Goal: Transaction & Acquisition: Purchase product/service

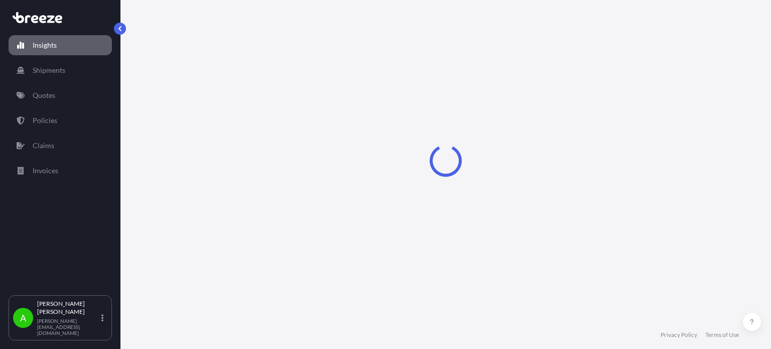
select select "2025"
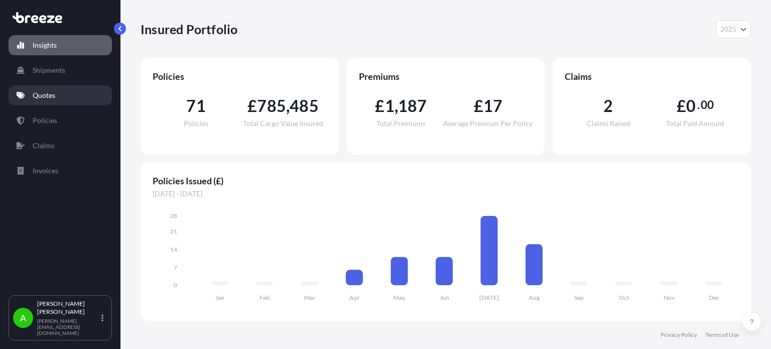
click at [44, 94] on p "Quotes" at bounding box center [44, 95] width 23 height 10
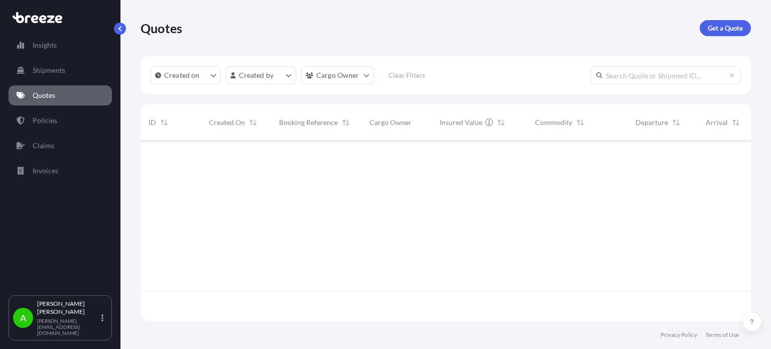
scroll to position [209, 602]
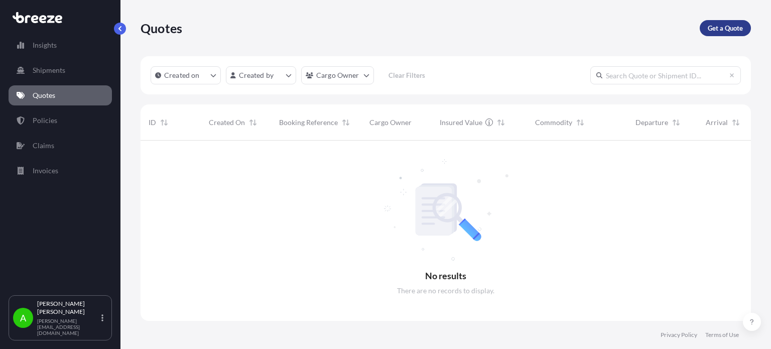
click at [732, 27] on p "Get a Quote" at bounding box center [724, 28] width 35 height 10
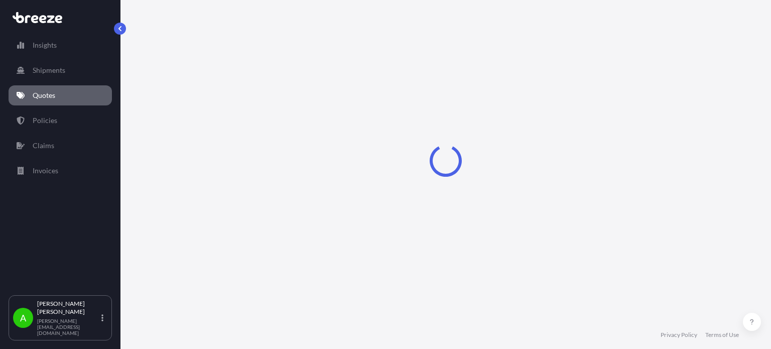
select select "Sea"
select select "1"
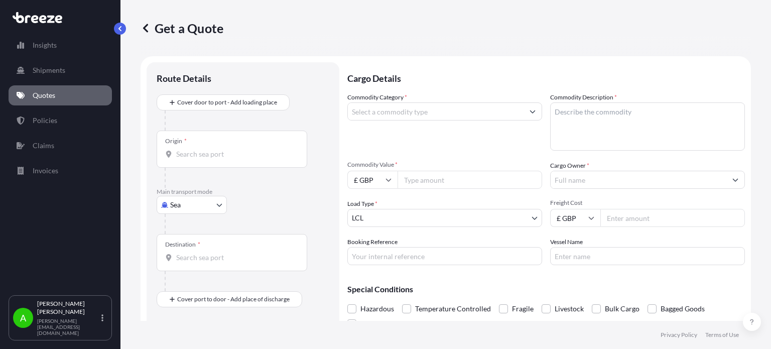
scroll to position [16, 0]
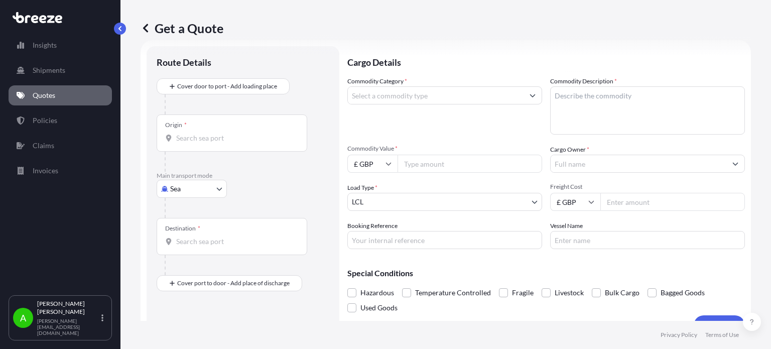
click at [587, 163] on input "Cargo Owner *" at bounding box center [638, 164] width 176 height 18
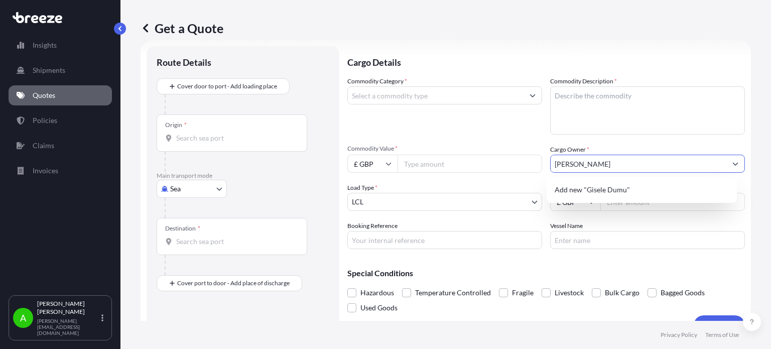
type input "[PERSON_NAME]"
click at [492, 124] on div "Commodity Category *" at bounding box center [444, 105] width 195 height 58
click at [430, 157] on input "Commodity Value *" at bounding box center [469, 164] width 144 height 18
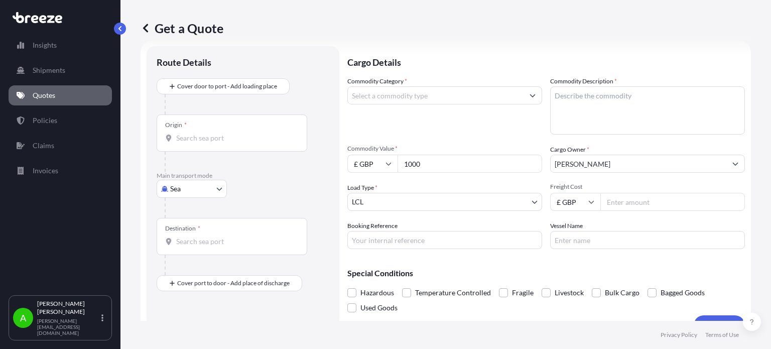
type input "1000"
click at [430, 138] on div "Commodity Category * Commodity Description * Commodity Value * £ GBP 1000 Cargo…" at bounding box center [545, 162] width 397 height 173
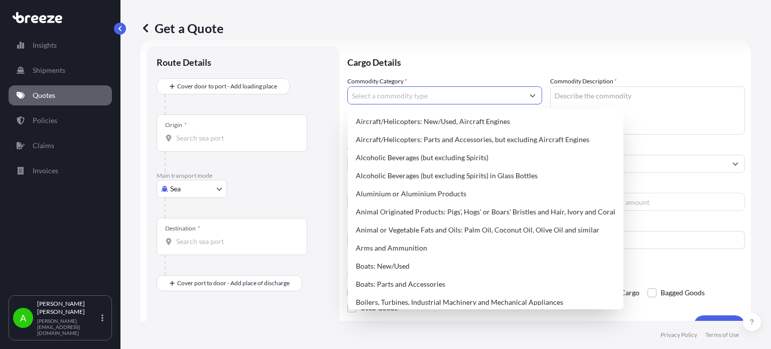
click at [415, 96] on input "Commodity Category *" at bounding box center [436, 95] width 176 height 18
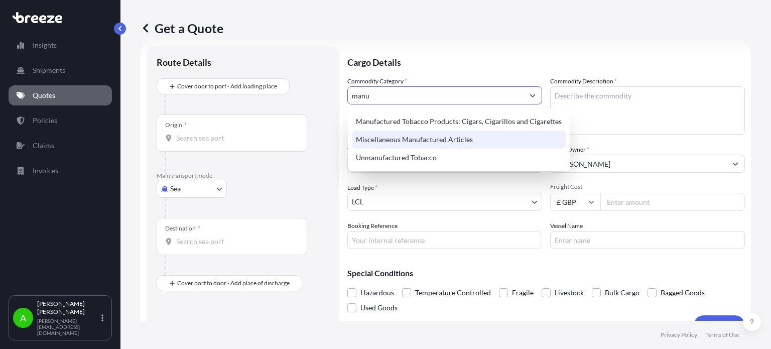
click at [417, 142] on div "Miscellaneous Manufactured Articles" at bounding box center [459, 139] width 214 height 18
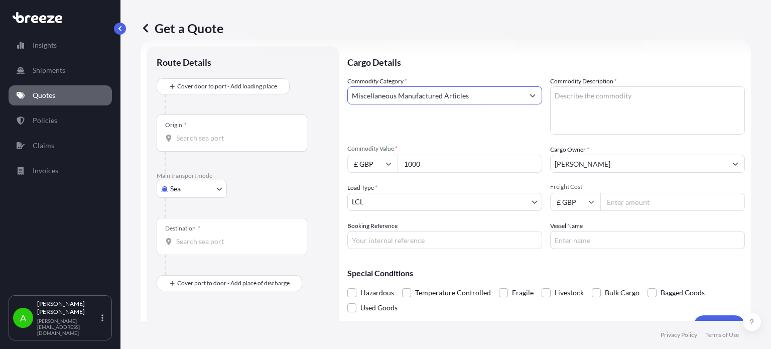
type input "Miscellaneous Manufactured Articles"
click at [559, 98] on textarea "Commodity Description *" at bounding box center [647, 110] width 195 height 48
type textarea "Various"
click at [500, 66] on p "Cargo Details" at bounding box center [545, 61] width 397 height 30
click at [480, 206] on body "75 options available. 22 options available. 6 options available. 3 options avai…" at bounding box center [385, 174] width 771 height 349
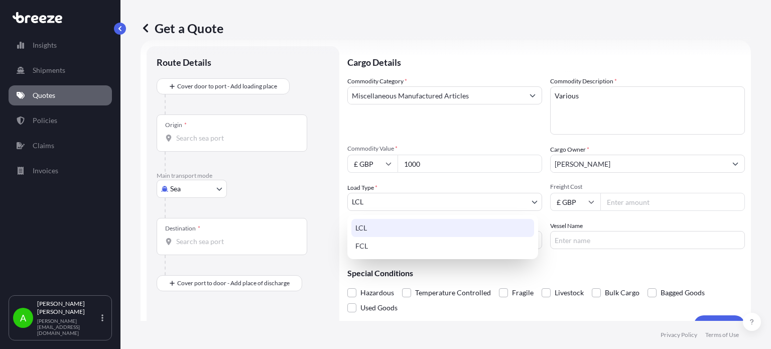
click at [496, 224] on div "LCL" at bounding box center [442, 228] width 183 height 18
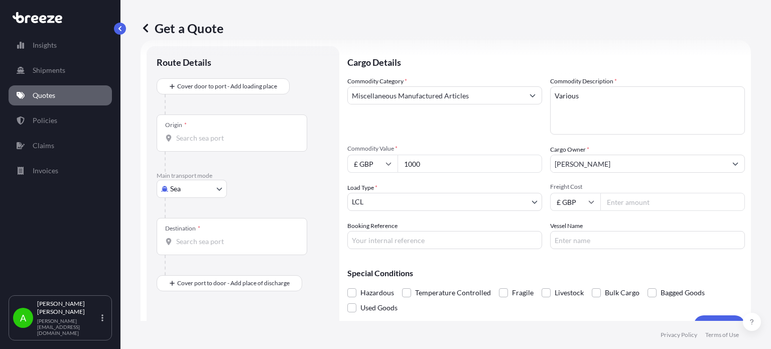
click at [638, 205] on input "Freight Cost" at bounding box center [672, 202] width 144 height 18
drag, startPoint x: 616, startPoint y: 200, endPoint x: 632, endPoint y: 202, distance: 16.1
click at [630, 202] on input "351.20" at bounding box center [672, 202] width 144 height 18
type input "376.2"
click at [513, 133] on div "Commodity Category * Miscellaneous Manufactured Articles" at bounding box center [444, 105] width 195 height 58
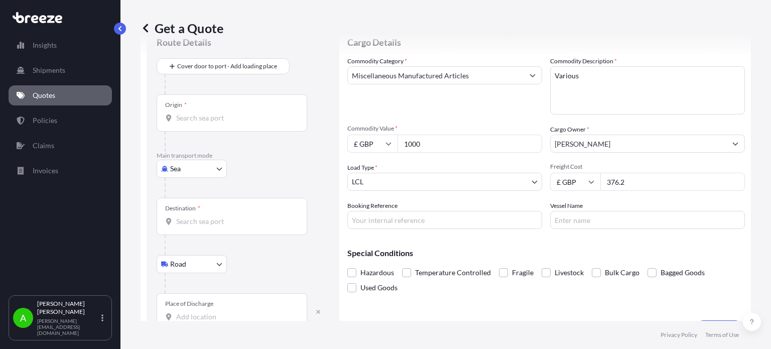
scroll to position [61, 0]
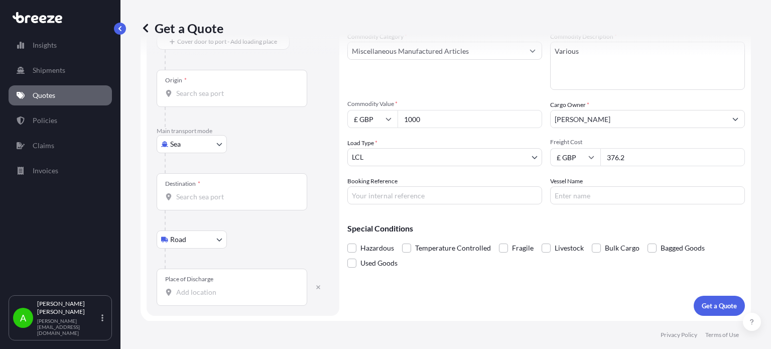
click at [184, 294] on input "Place of Discharge" at bounding box center [235, 292] width 118 height 10
paste input "SG1 3YJ,"
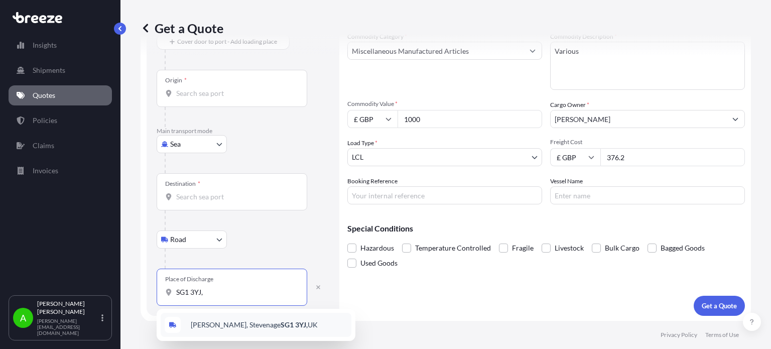
click at [245, 325] on span "[STREET_ADDRESS]" at bounding box center [254, 325] width 127 height 10
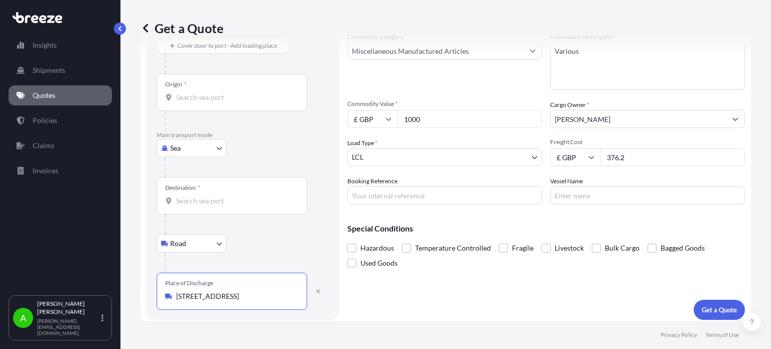
type input "[STREET_ADDRESS]"
click at [197, 207] on div "Destination *" at bounding box center [232, 195] width 150 height 37
click at [197, 206] on input "Destination *" at bounding box center [235, 201] width 118 height 10
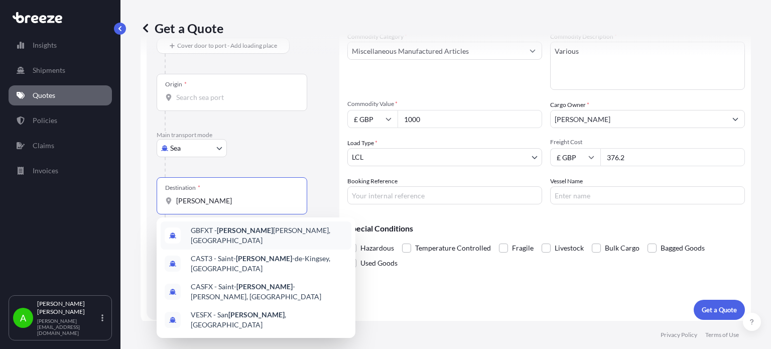
click at [250, 234] on span "GBFXT - [PERSON_NAME], [GEOGRAPHIC_DATA]" at bounding box center [269, 235] width 157 height 20
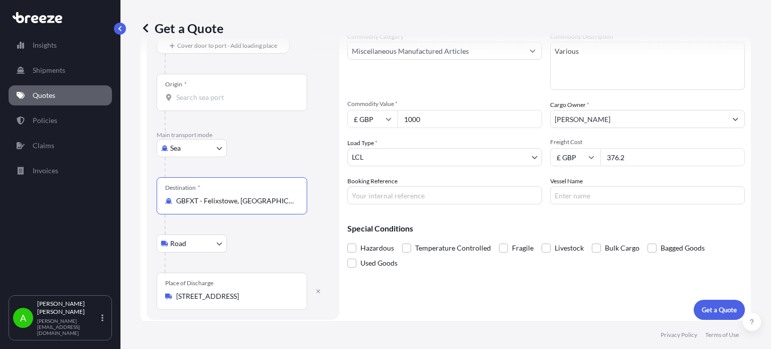
type input "GBFXT - Felixstowe, [GEOGRAPHIC_DATA]"
click at [193, 99] on input "Origin *" at bounding box center [235, 97] width 118 height 10
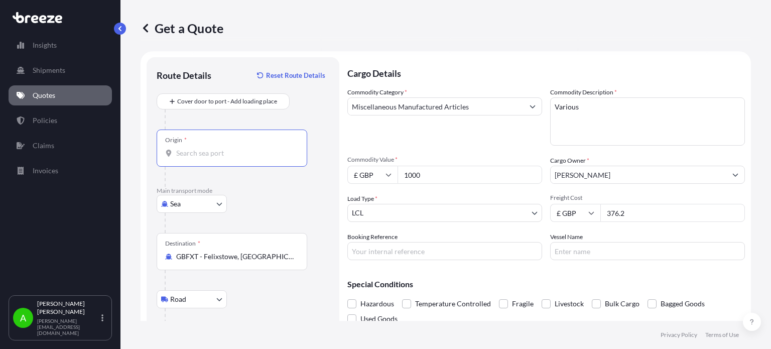
scroll to position [0, 0]
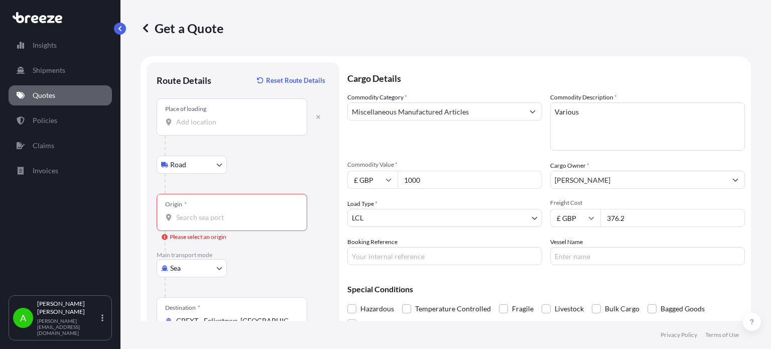
click at [197, 130] on div "Place of loading" at bounding box center [232, 116] width 150 height 37
click at [197, 127] on input "Place of loading" at bounding box center [235, 122] width 118 height 10
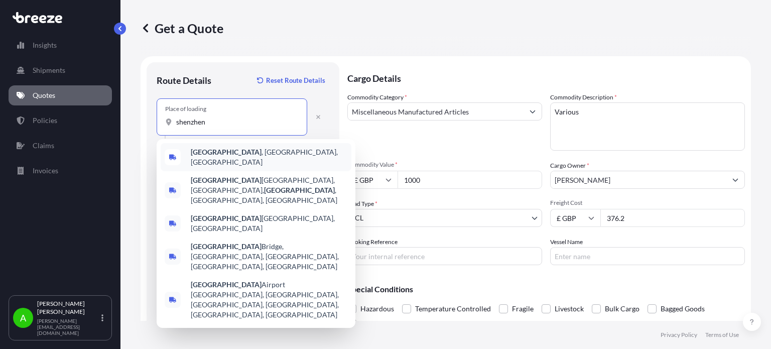
click at [240, 153] on span "[GEOGRAPHIC_DATA] , [GEOGRAPHIC_DATA], [GEOGRAPHIC_DATA]" at bounding box center [269, 157] width 157 height 20
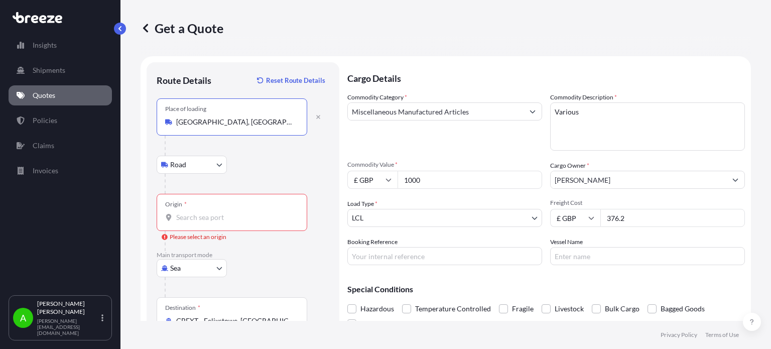
type input "[GEOGRAPHIC_DATA], [GEOGRAPHIC_DATA], [GEOGRAPHIC_DATA]"
click at [230, 213] on input "Origin * Please select an origin" at bounding box center [235, 217] width 118 height 10
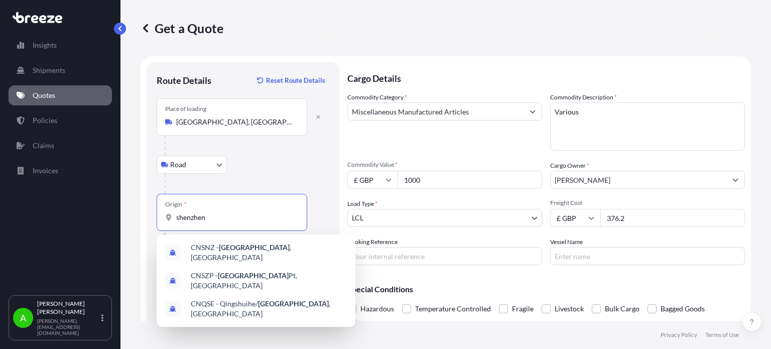
click at [237, 46] on div "Get a Quote" at bounding box center [445, 28] width 610 height 56
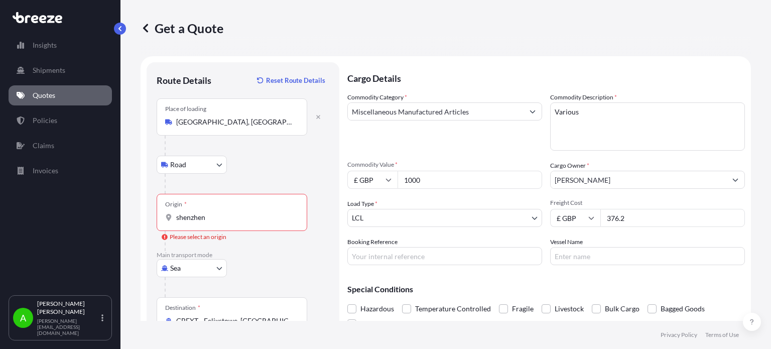
click at [214, 214] on input "shenzhen" at bounding box center [235, 217] width 118 height 10
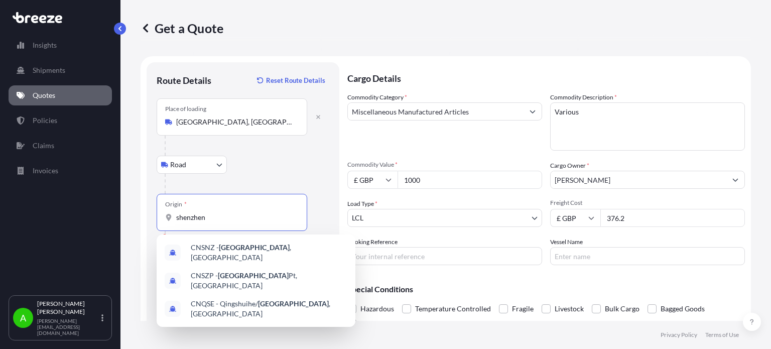
click at [263, 169] on div "Road Road Rail" at bounding box center [243, 165] width 173 height 18
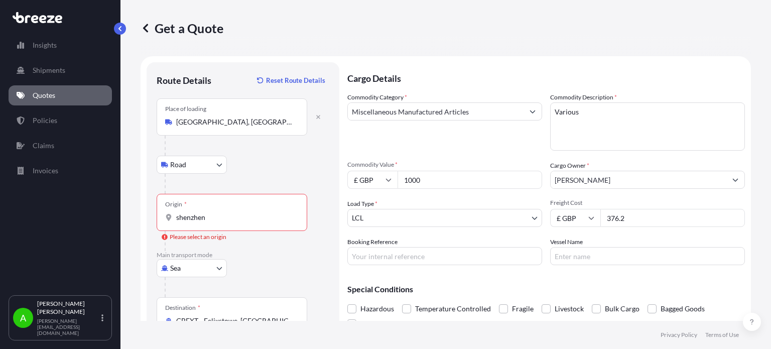
click at [242, 211] on div "Origin * [GEOGRAPHIC_DATA]" at bounding box center [232, 212] width 150 height 37
click at [242, 212] on input "shenzhen" at bounding box center [235, 217] width 118 height 10
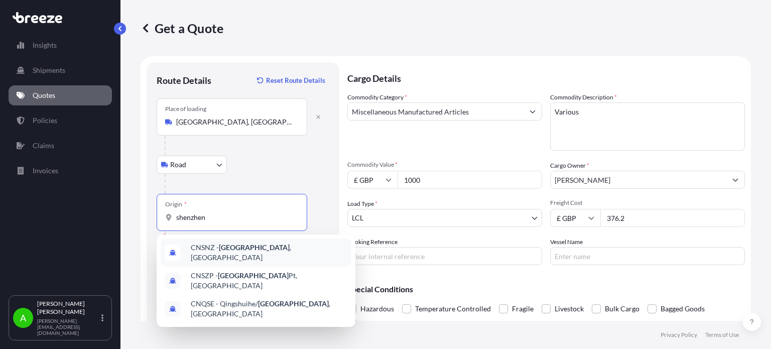
type input "CNSNZ - [GEOGRAPHIC_DATA], [GEOGRAPHIC_DATA]"
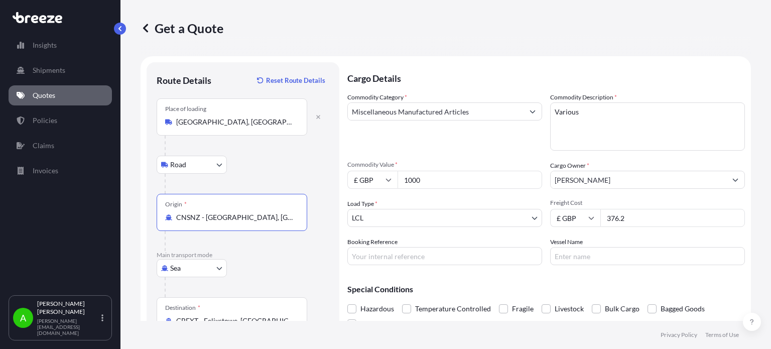
click at [278, 188] on div at bounding box center [247, 184] width 165 height 20
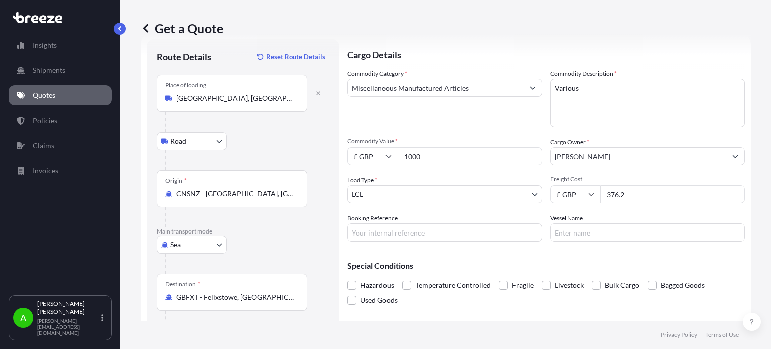
scroll to position [124, 0]
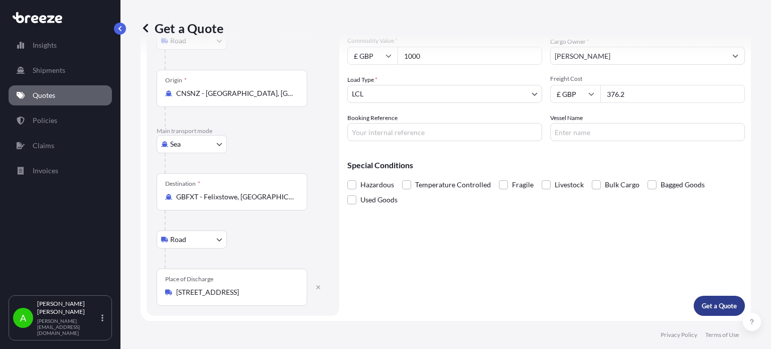
click at [709, 303] on p "Get a Quote" at bounding box center [718, 305] width 35 height 10
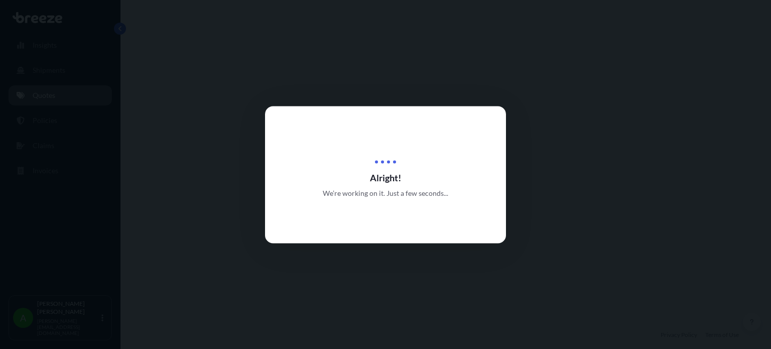
select select "Road"
select select "Sea"
select select "Road"
select select "1"
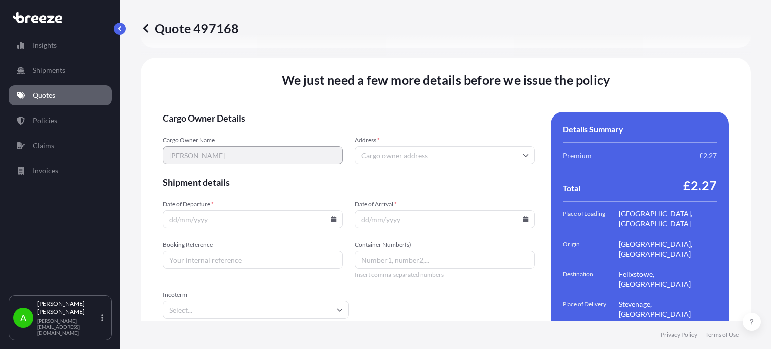
scroll to position [1418, 0]
click at [387, 145] on input "Address *" at bounding box center [445, 154] width 180 height 18
paste input "SG1 3YJ,"
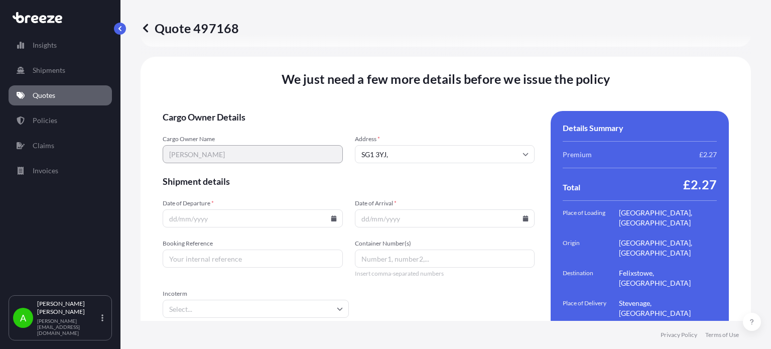
click at [422, 111] on span "Cargo Owner Details" at bounding box center [349, 117] width 372 height 12
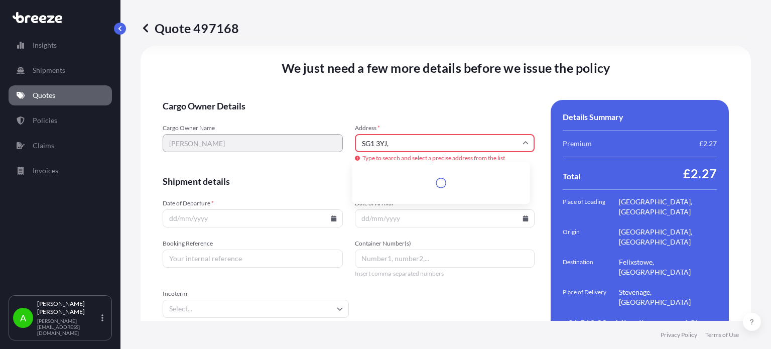
click at [396, 138] on input "SG1 3YJ," at bounding box center [445, 143] width 180 height 18
click at [394, 115] on form "Cargo Owner Details Cargo Owner Name [PERSON_NAME] Address * SG1 3YJ Type to se…" at bounding box center [349, 224] width 372 height 249
click at [396, 138] on input "SG1 3YJ" at bounding box center [445, 143] width 180 height 18
click at [414, 176] on li "[STREET_ADDRESS]" at bounding box center [441, 175] width 170 height 19
type input "[STREET_ADDRESS]"
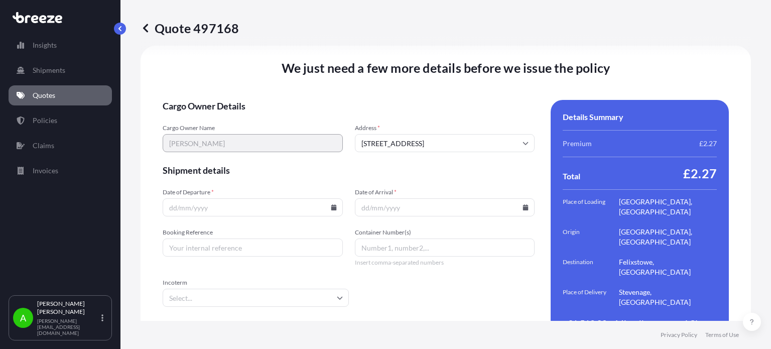
scroll to position [1418, 0]
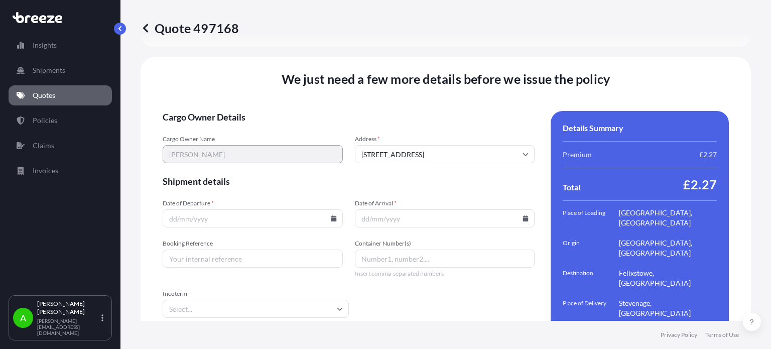
click at [183, 249] on input "Booking Reference" at bounding box center [253, 258] width 180 height 18
paste input "PRU-94897"
type input "PRU-94897"
click at [244, 69] on div "We just need a few more details before we issue the policy Cargo Owner Details …" at bounding box center [445, 216] width 610 height 318
click at [266, 209] on input "Date of Departure *" at bounding box center [253, 218] width 180 height 18
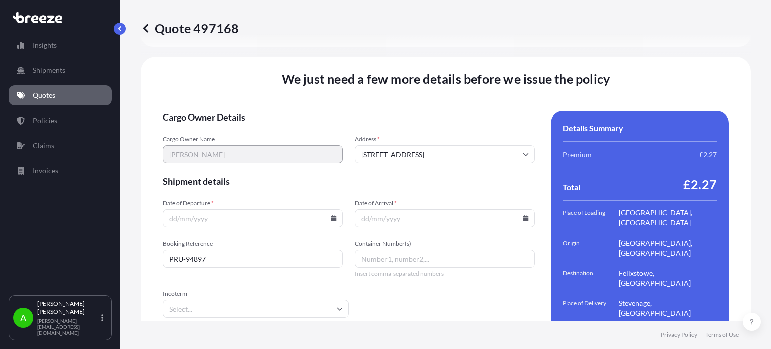
click at [333, 215] on icon at bounding box center [334, 218] width 6 height 6
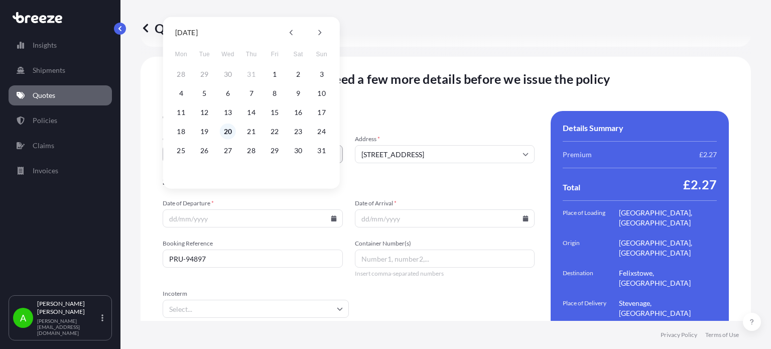
click at [224, 128] on button "20" at bounding box center [228, 131] width 16 height 16
type input "[DATE]"
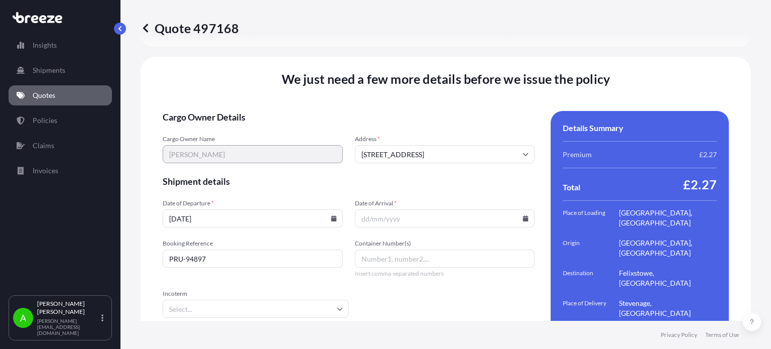
click at [523, 215] on icon at bounding box center [526, 218] width 6 height 6
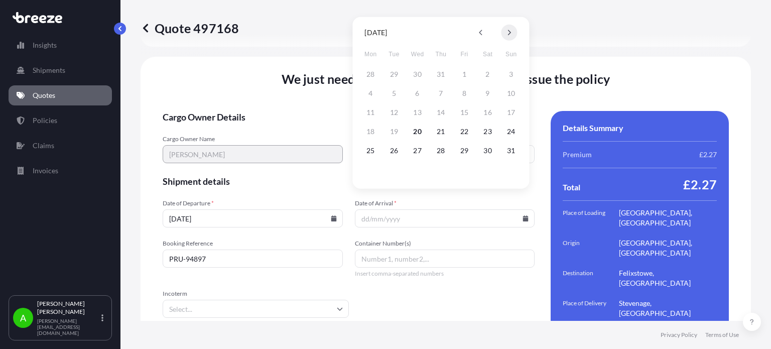
click at [512, 33] on button at bounding box center [509, 33] width 16 height 16
click at [372, 130] on button "20" at bounding box center [370, 131] width 16 height 16
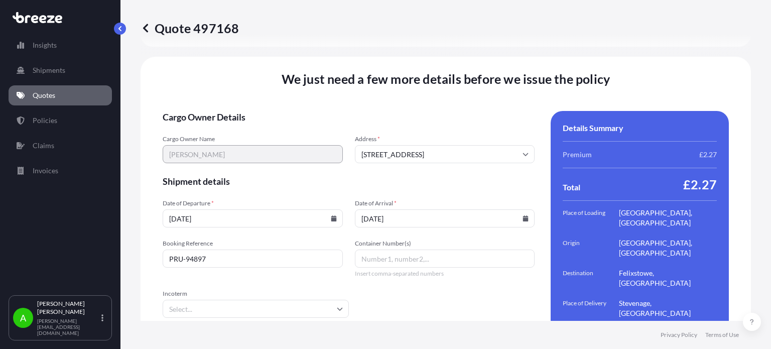
type input "[DATE]"
click at [431, 171] on form "Cargo Owner Details Cargo Owner Name [PERSON_NAME] Address * [GEOGRAPHIC_DATA] …" at bounding box center [349, 235] width 372 height 249
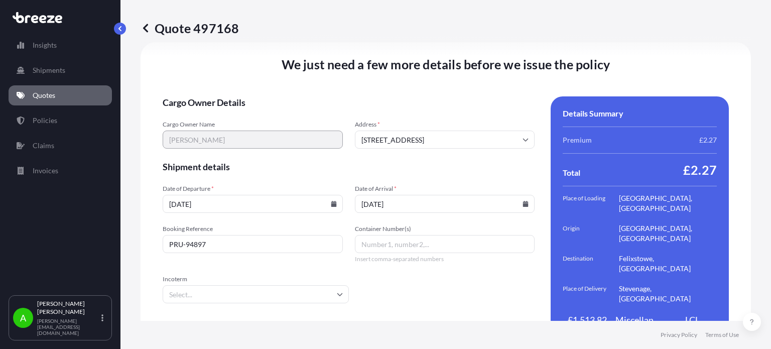
scroll to position [1440, 0]
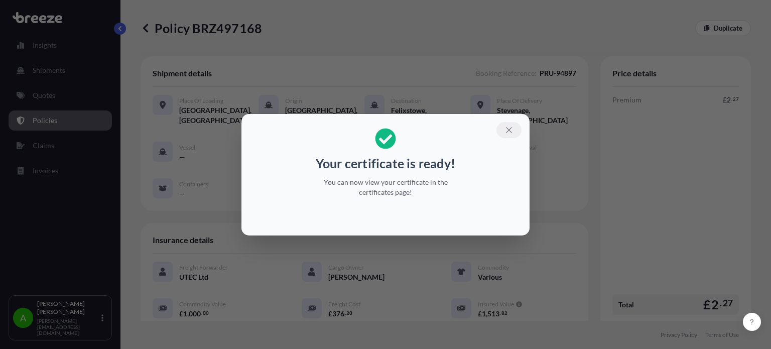
click at [510, 129] on icon "button" at bounding box center [508, 129] width 9 height 9
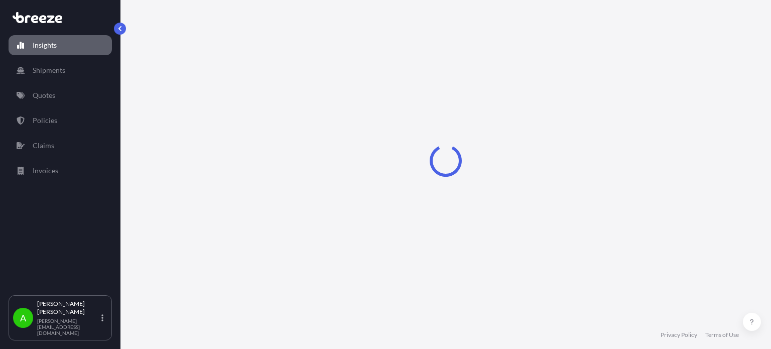
select select "2025"
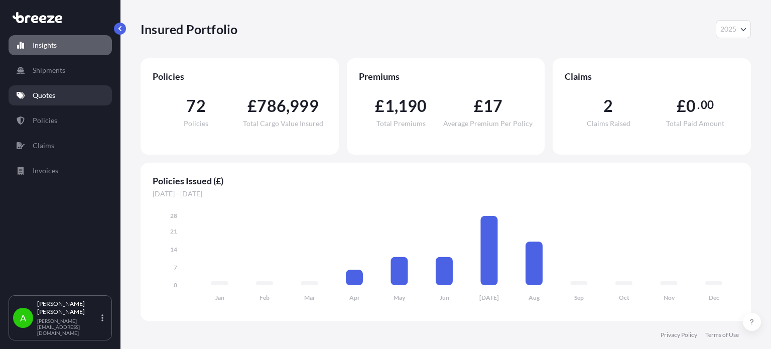
click at [59, 97] on link "Quotes" at bounding box center [60, 95] width 103 height 20
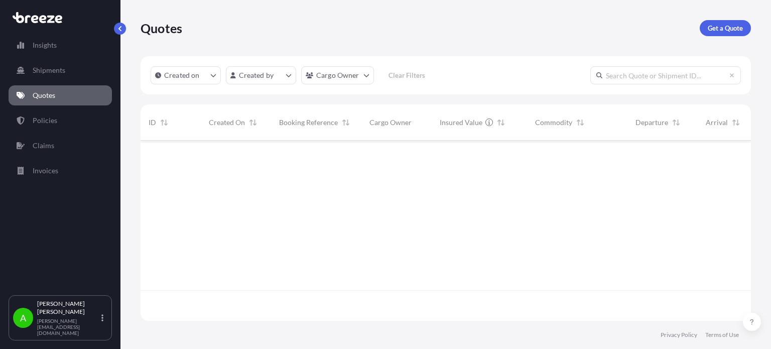
scroll to position [209, 602]
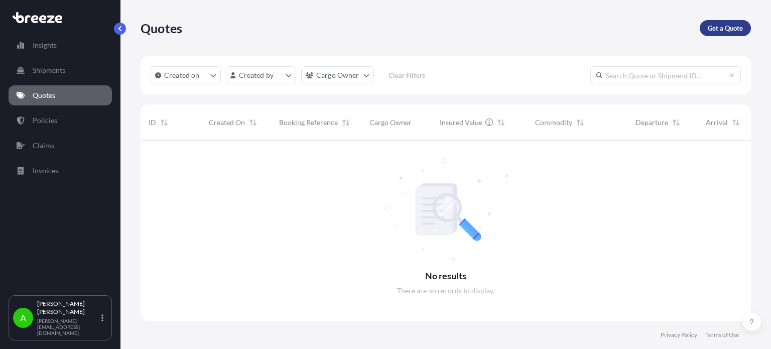
click at [727, 26] on p "Get a Quote" at bounding box center [724, 28] width 35 height 10
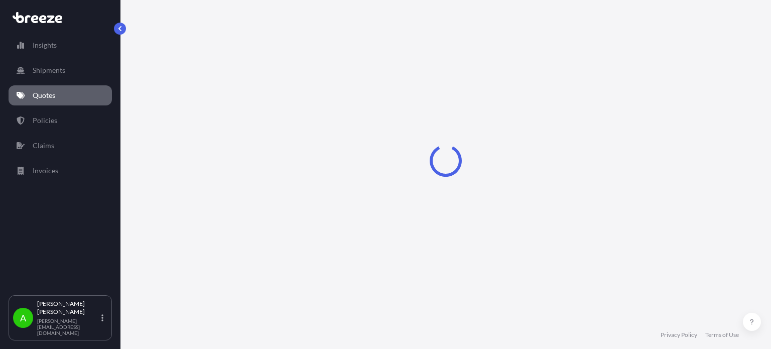
select select "Sea"
select select "1"
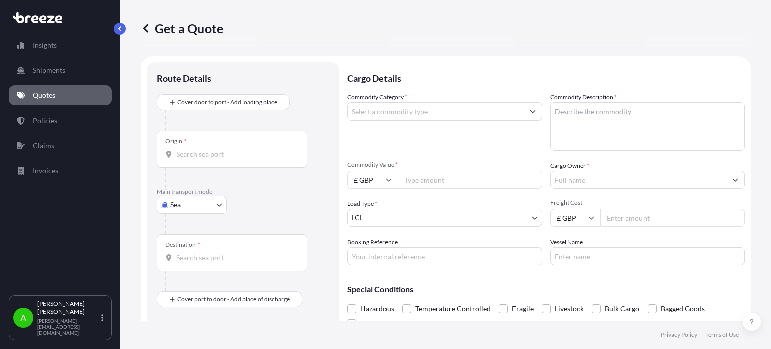
scroll to position [16, 0]
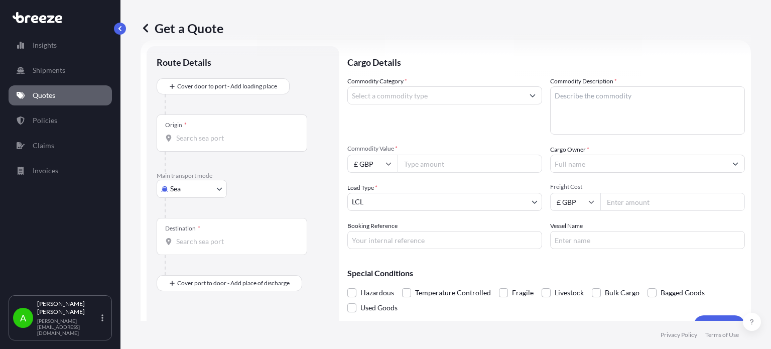
click at [618, 172] on div at bounding box center [647, 164] width 195 height 18
click at [618, 168] on input "Cargo Owner *" at bounding box center [638, 164] width 176 height 18
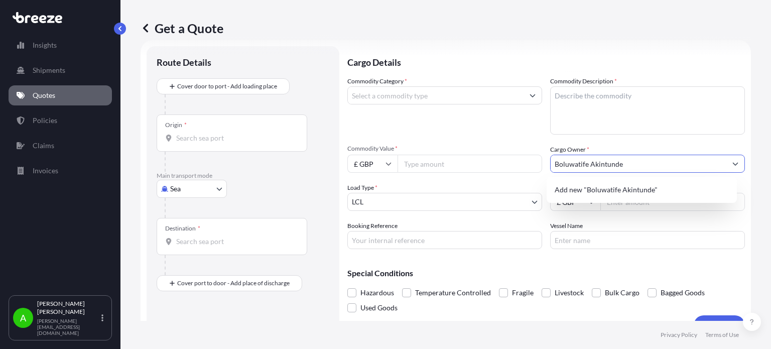
type input "Boluwatife Akintunde"
click at [514, 141] on div "Commodity Category * Commodity Description * Commodity Value * £ GBP Cargo Owne…" at bounding box center [545, 162] width 397 height 173
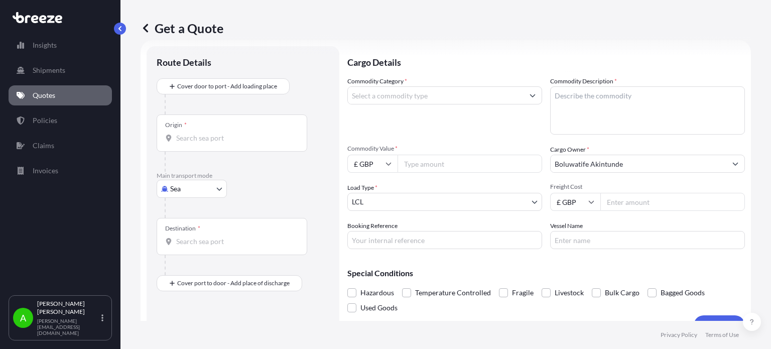
click at [453, 163] on input "Commodity Value *" at bounding box center [469, 164] width 144 height 18
type input "700"
click at [449, 138] on div "Commodity Category * Commodity Description * Commodity Value * £ GBP 700 Cargo …" at bounding box center [545, 162] width 397 height 173
click at [636, 201] on input "Freight Cost" at bounding box center [672, 202] width 144 height 18
type input "231.34"
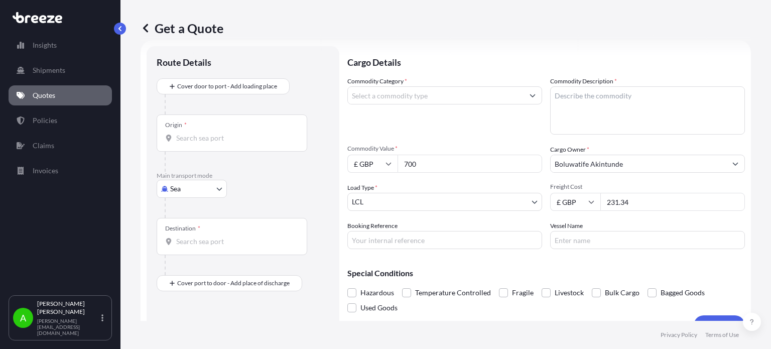
click at [446, 119] on div "Commodity Category *" at bounding box center [444, 105] width 195 height 58
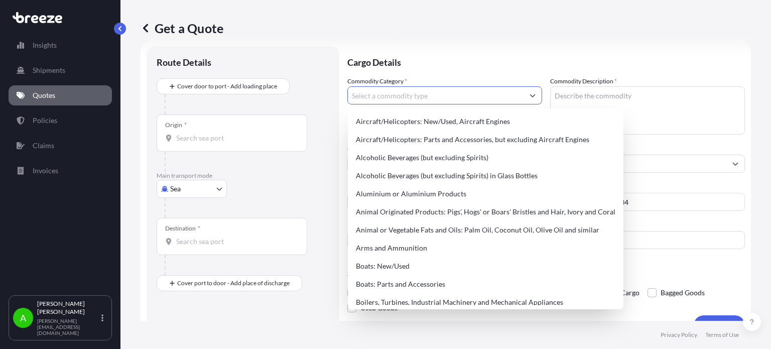
click at [435, 92] on input "Commodity Category *" at bounding box center [436, 95] width 176 height 18
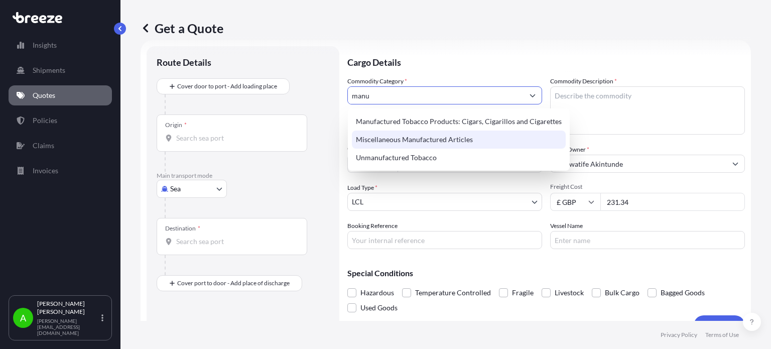
click at [436, 136] on div "Miscellaneous Manufactured Articles" at bounding box center [459, 139] width 214 height 18
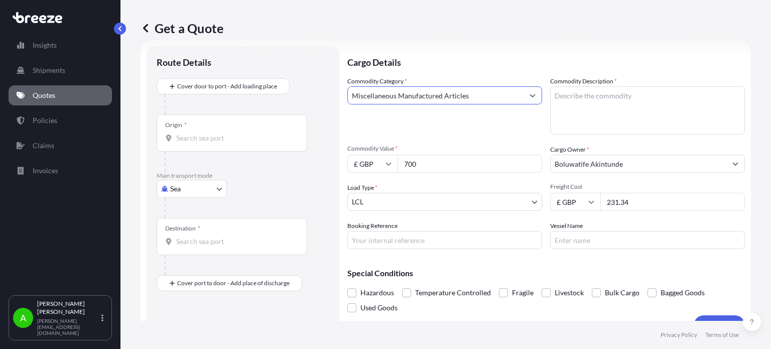
type input "Miscellaneous Manufactured Articles"
click at [574, 102] on textarea "Commodity Description *" at bounding box center [647, 110] width 195 height 48
type textarea "Various"
click at [527, 62] on p "Cargo Details" at bounding box center [545, 61] width 397 height 30
click at [206, 144] on div "Origin *" at bounding box center [232, 132] width 150 height 37
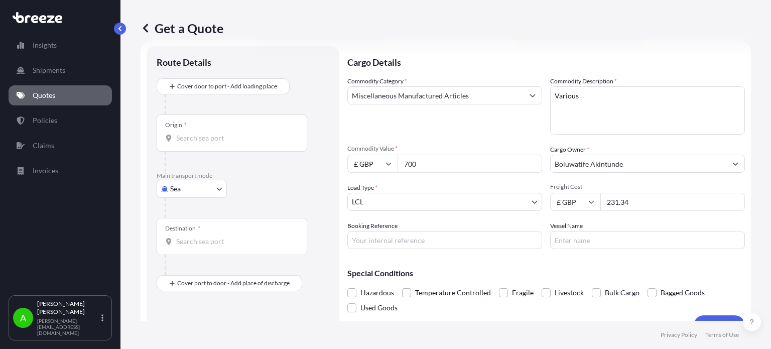
click at [206, 143] on input "Origin *" at bounding box center [235, 138] width 118 height 10
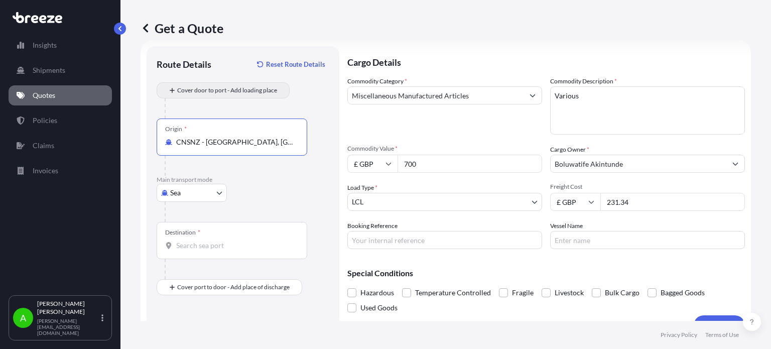
type input "CNSNZ - [GEOGRAPHIC_DATA], [GEOGRAPHIC_DATA]"
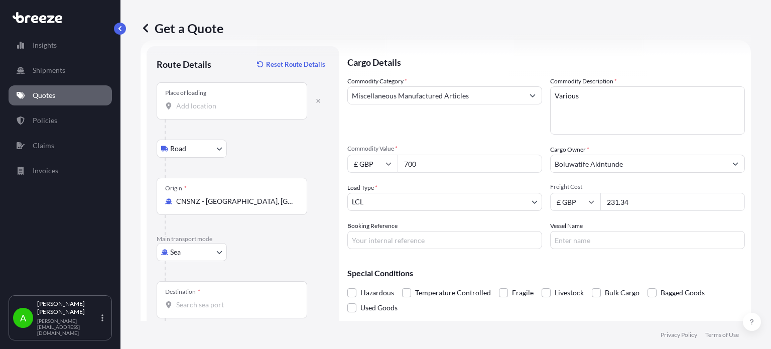
click at [191, 109] on input "Place of loading" at bounding box center [235, 106] width 118 height 10
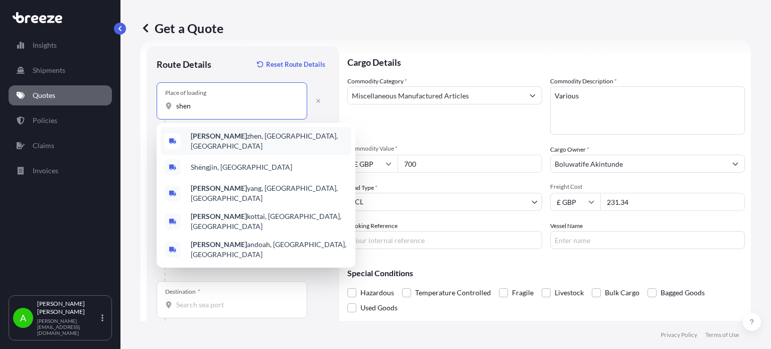
click at [215, 144] on div "Shen zhen, Guangdong Province, China" at bounding box center [256, 141] width 191 height 28
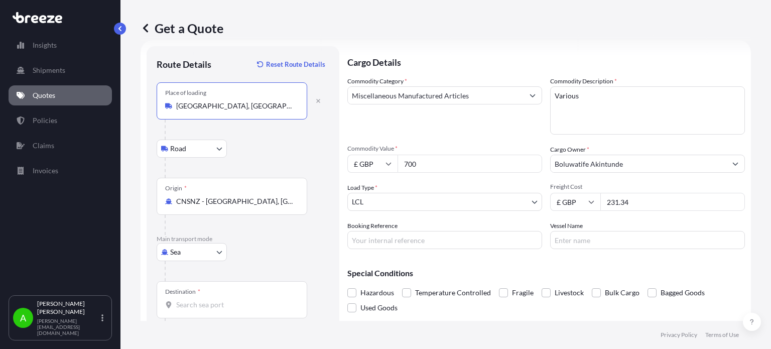
type input "[GEOGRAPHIC_DATA], [GEOGRAPHIC_DATA], [GEOGRAPHIC_DATA]"
click at [217, 64] on div "Route Details Reset Route Details" at bounding box center [243, 69] width 173 height 26
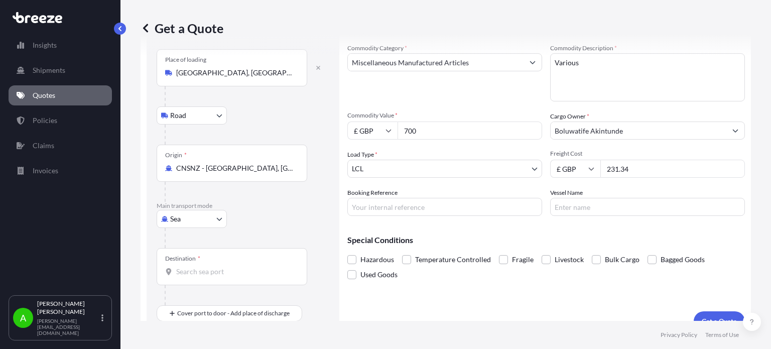
scroll to position [65, 0]
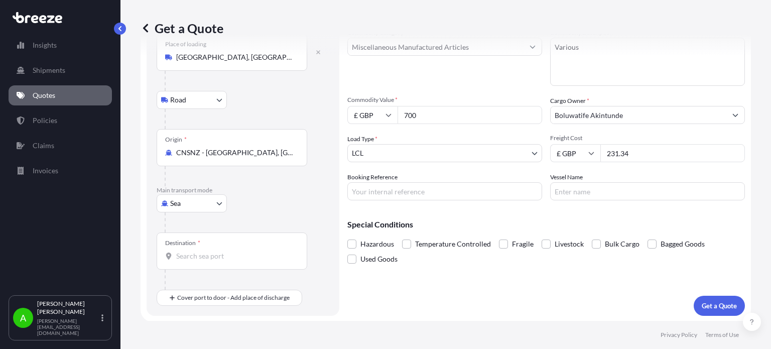
click at [232, 257] on input "Destination *" at bounding box center [235, 256] width 118 height 10
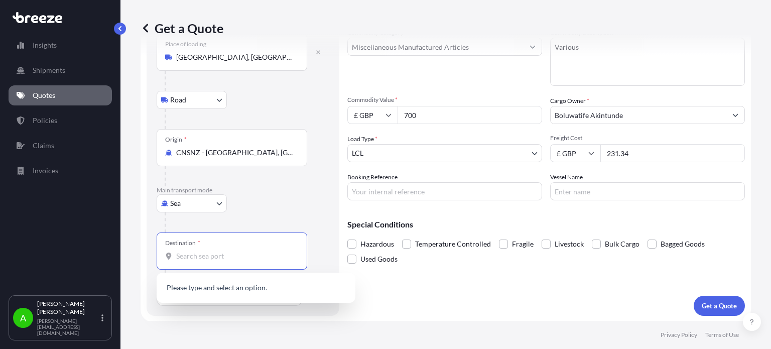
click at [257, 203] on div "Sea Sea Air Road Rail" at bounding box center [243, 203] width 173 height 18
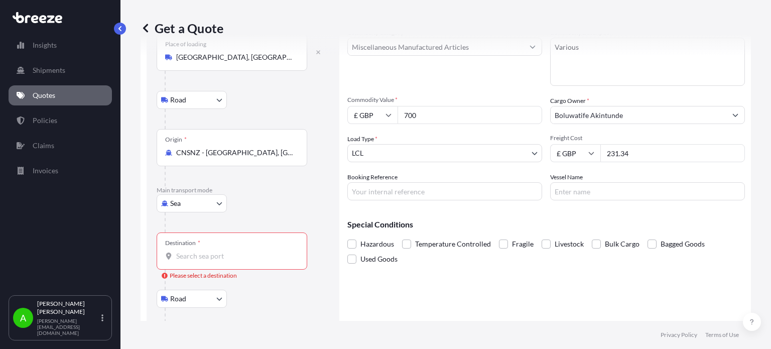
scroll to position [124, 0]
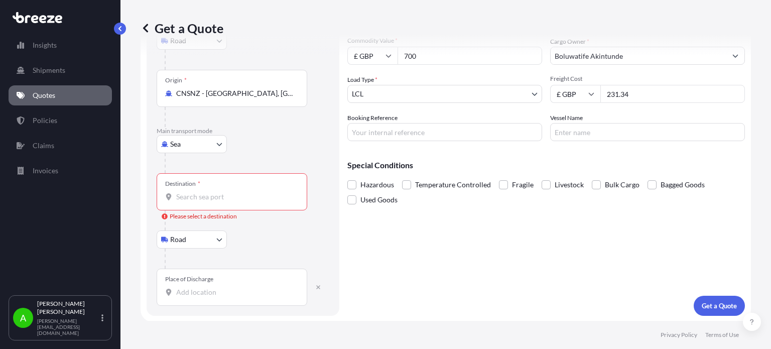
click at [191, 298] on div "Place of Discharge" at bounding box center [232, 286] width 150 height 37
click at [191, 297] on input "Place of Discharge" at bounding box center [235, 292] width 118 height 10
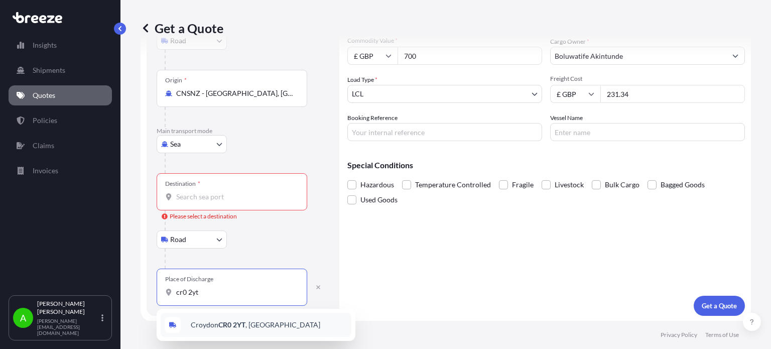
click at [252, 327] on span "Croydon CR0 2YT , UK" at bounding box center [255, 325] width 129 height 10
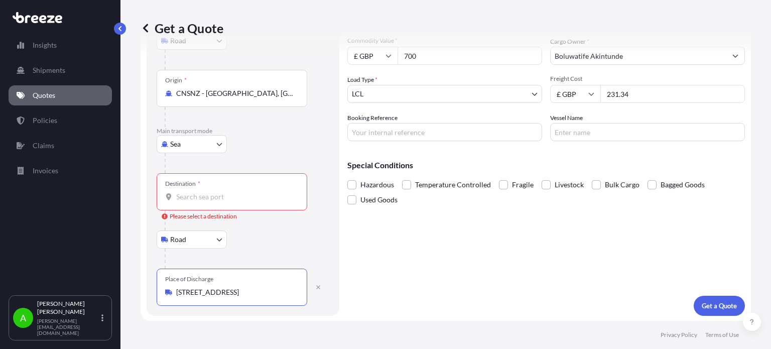
type input "Croydon CR0 2YT, UK"
click at [239, 204] on div "Destination *" at bounding box center [232, 191] width 150 height 37
click at [239, 202] on input "Destination * Please select a destination" at bounding box center [235, 197] width 118 height 10
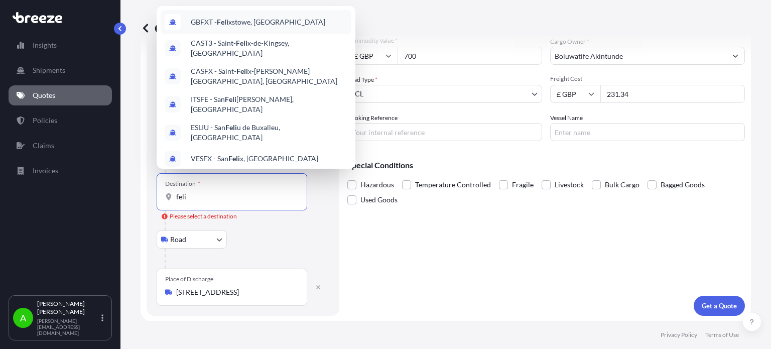
click at [250, 22] on span "GBFXT - Feli xstowe, United Kingdom" at bounding box center [258, 22] width 134 height 10
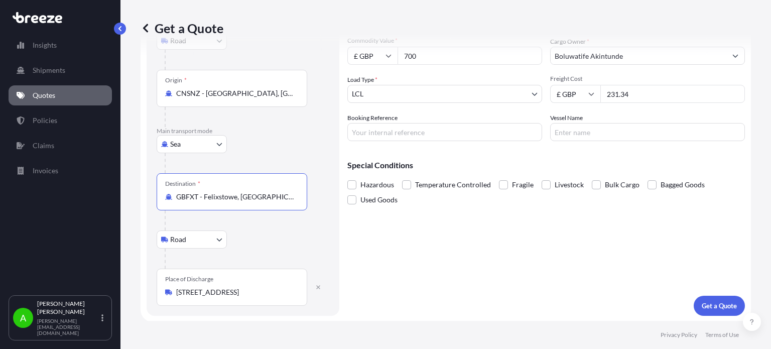
type input "GBFXT - Felixstowe, [GEOGRAPHIC_DATA]"
click at [275, 236] on div "Road Road Rail" at bounding box center [243, 239] width 173 height 18
click at [706, 305] on p "Get a Quote" at bounding box center [718, 305] width 35 height 10
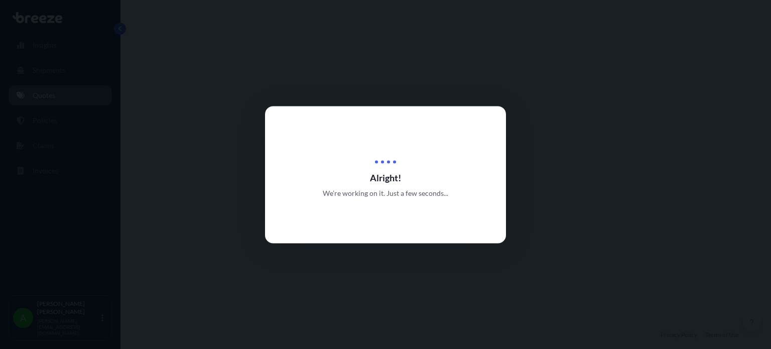
select select "Road"
select select "Sea"
select select "Road"
select select "1"
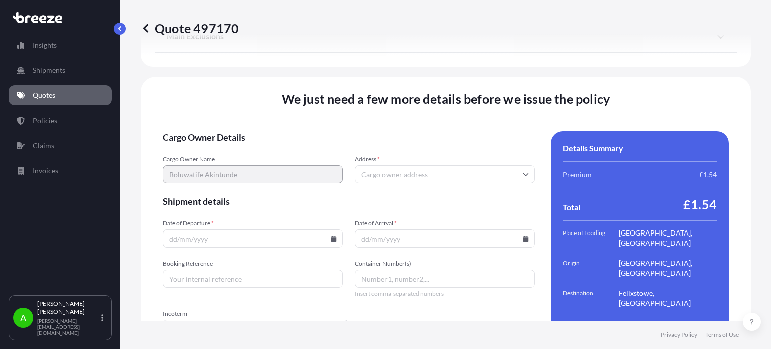
scroll to position [1418, 0]
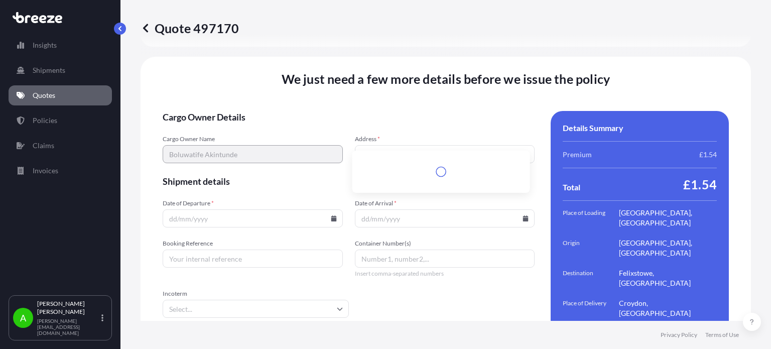
click at [400, 145] on input "Address *" at bounding box center [445, 154] width 180 height 18
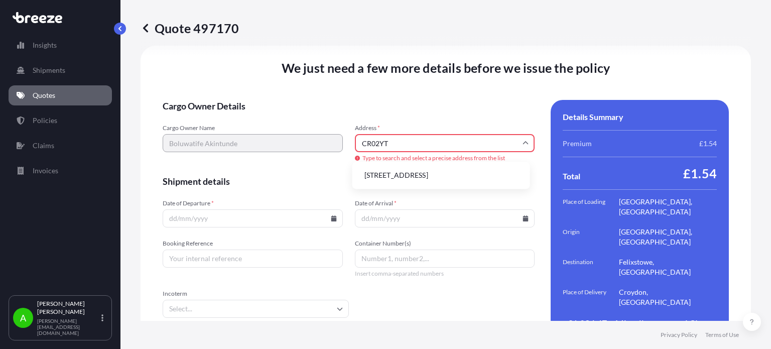
click at [418, 176] on li "Croydon CR0 2YT, UK" at bounding box center [441, 175] width 170 height 19
type input "Croydon CR0 2YT, UK"
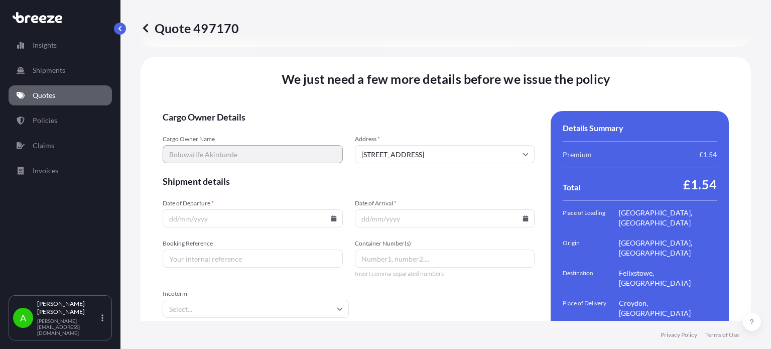
click at [399, 111] on span "Cargo Owner Details" at bounding box center [349, 117] width 372 height 12
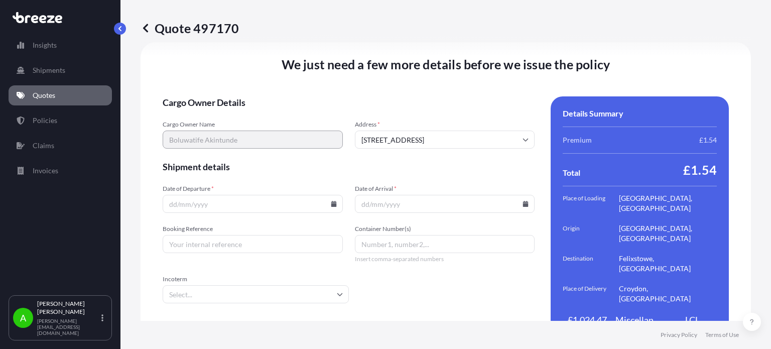
scroll to position [1440, 0]
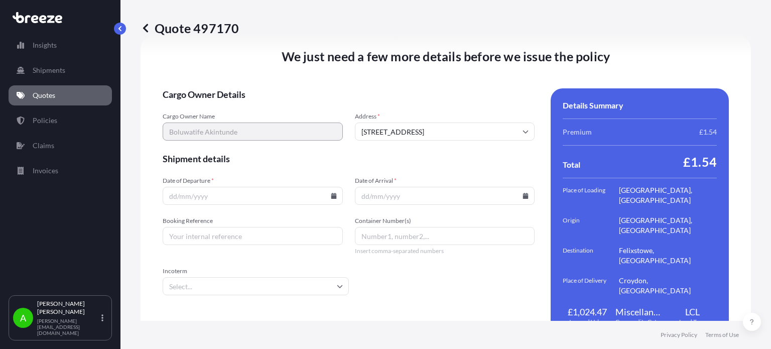
click at [331, 193] on icon at bounding box center [334, 196] width 6 height 6
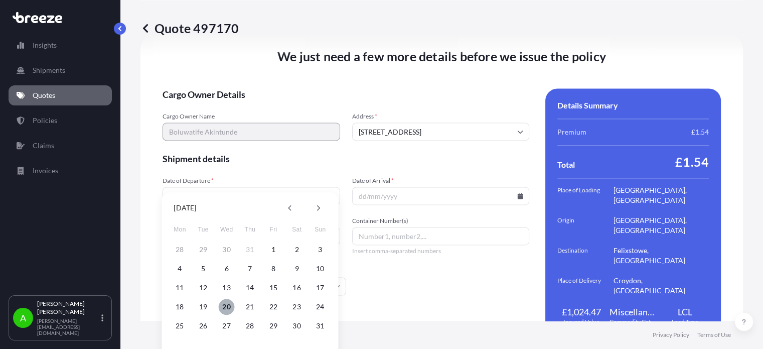
click at [226, 306] on button "20" at bounding box center [227, 306] width 16 height 16
type input "[DATE]"
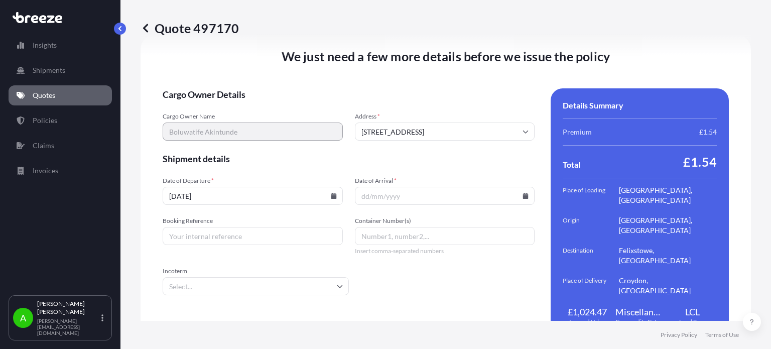
click at [523, 193] on icon at bounding box center [526, 196] width 6 height 6
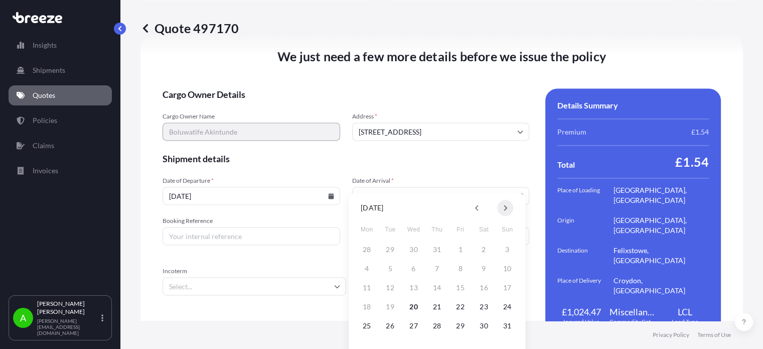
click at [507, 210] on icon at bounding box center [505, 208] width 4 height 6
click at [367, 326] on button "27" at bounding box center [367, 326] width 16 height 16
type input "27/10/2025"
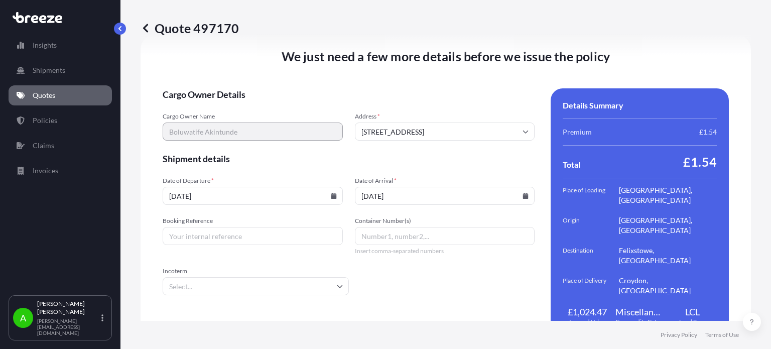
click at [429, 152] on span "Shipment details" at bounding box center [349, 158] width 372 height 12
click at [183, 227] on input "Booking Reference" at bounding box center [253, 236] width 180 height 18
paste input "PRU-94960"
type input "PRU-94960"
click at [344, 325] on footer "Privacy Policy Terms of Use" at bounding box center [445, 335] width 650 height 28
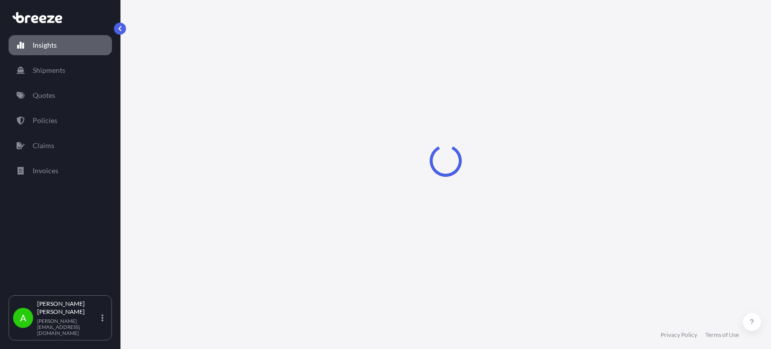
select select "2025"
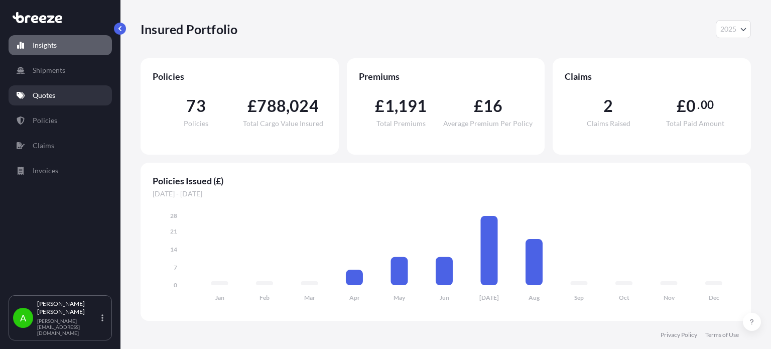
click at [64, 100] on link "Quotes" at bounding box center [60, 95] width 103 height 20
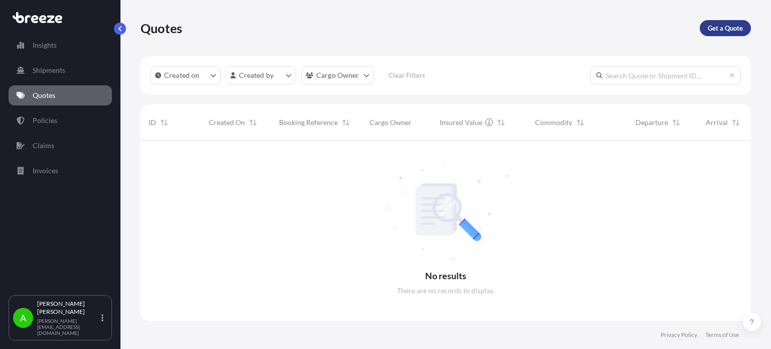
scroll to position [209, 602]
click at [720, 28] on p "Get a Quote" at bounding box center [724, 28] width 35 height 10
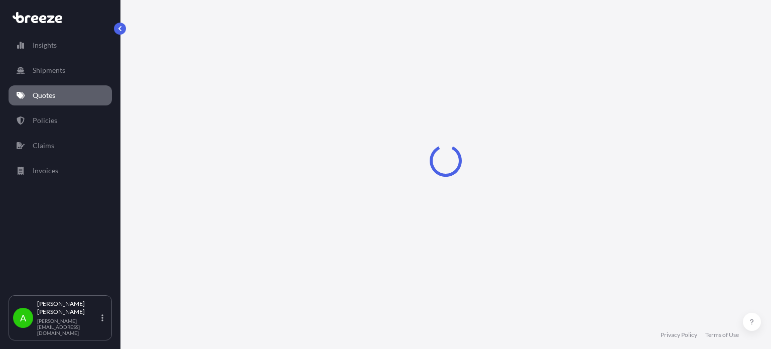
select select "Sea"
select select "1"
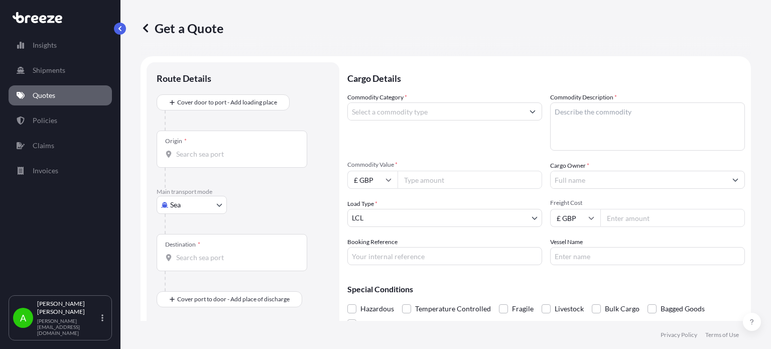
scroll to position [16, 0]
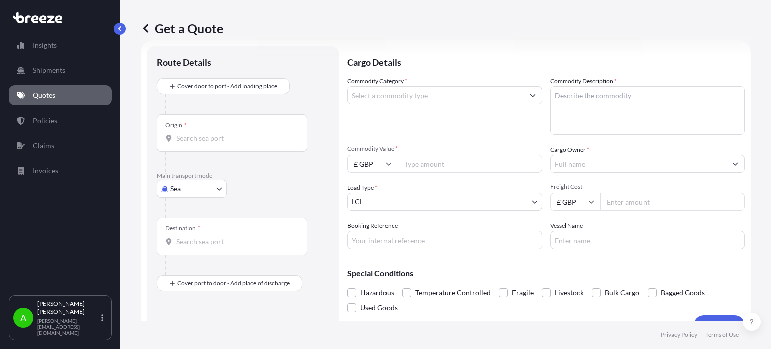
click at [570, 164] on input "Cargo Owner *" at bounding box center [638, 164] width 176 height 18
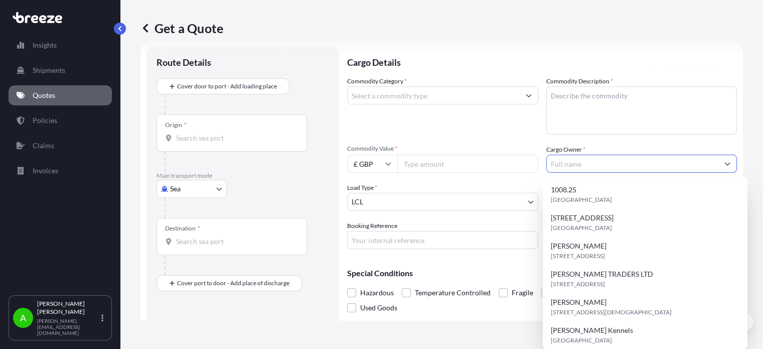
paste input "Resin Ripple Co Ltd"
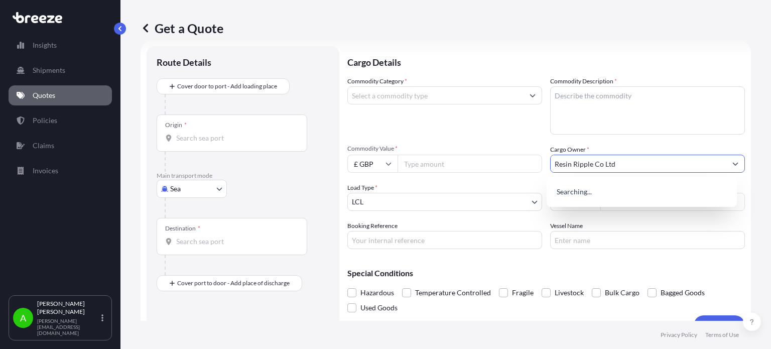
type input "Resin Ripple Co Ltd"
click at [450, 124] on div "Commodity Category *" at bounding box center [444, 105] width 195 height 58
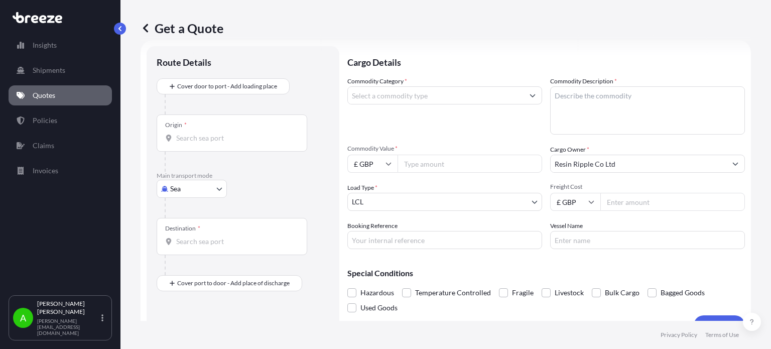
click at [446, 156] on input "Commodity Value *" at bounding box center [469, 164] width 144 height 18
type input "900"
click at [455, 126] on div "Commodity Category *" at bounding box center [444, 105] width 195 height 58
click at [628, 202] on input "Freight Cost" at bounding box center [672, 202] width 144 height 18
type input "260.9"
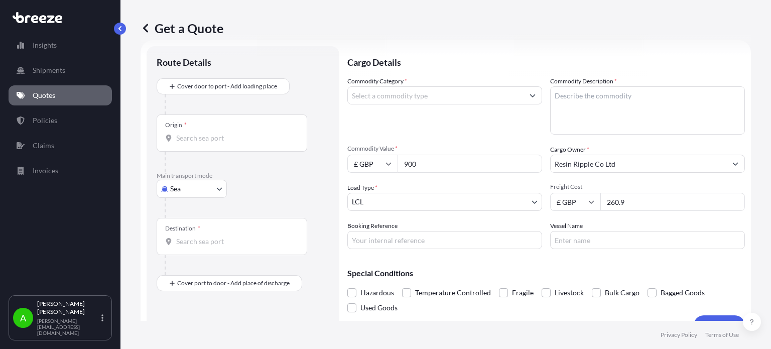
click at [470, 62] on p "Cargo Details" at bounding box center [545, 61] width 397 height 30
click at [458, 100] on input "Commodity Category *" at bounding box center [436, 95] width 176 height 18
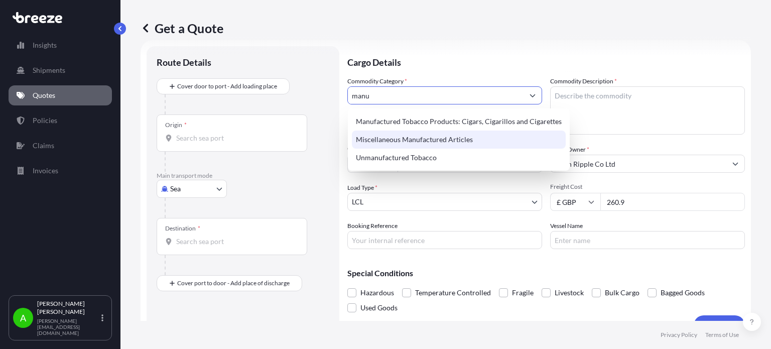
click at [439, 142] on div "Miscellaneous Manufactured Articles" at bounding box center [459, 139] width 214 height 18
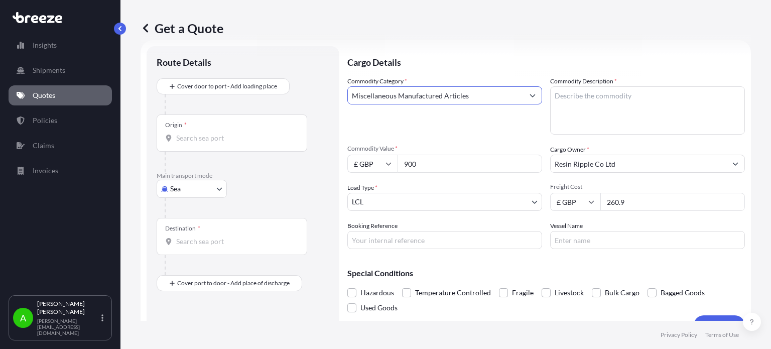
type input "Miscellaneous Manufactured Articles"
click at [586, 88] on textarea "Commodity Description *" at bounding box center [647, 110] width 195 height 48
type textarea "Various"
click at [551, 64] on p "Cargo Details" at bounding box center [545, 61] width 397 height 30
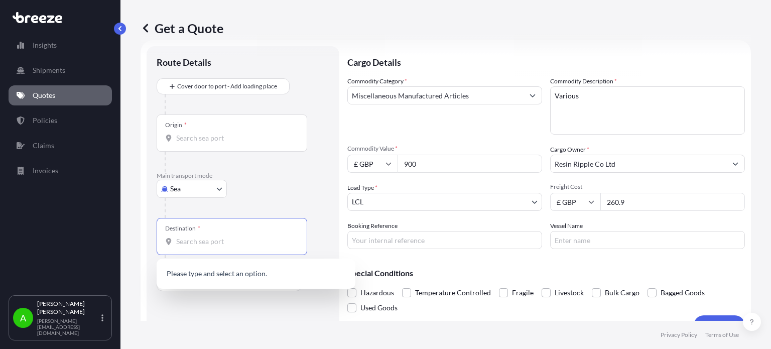
click at [194, 245] on input "Destination *" at bounding box center [235, 241] width 118 height 10
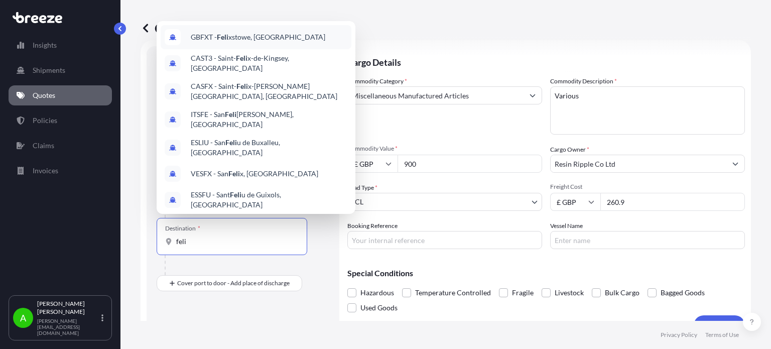
click at [215, 36] on span "GBFXT - Feli xstowe, United Kingdom" at bounding box center [258, 37] width 134 height 10
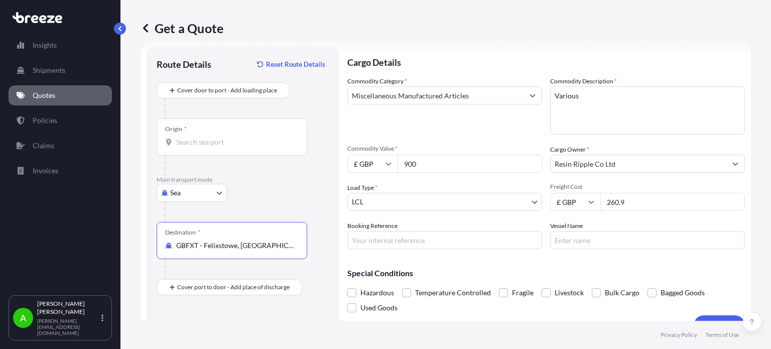
type input "GBFXT - Felixstowe, [GEOGRAPHIC_DATA]"
click at [219, 136] on div "Origin *" at bounding box center [232, 136] width 150 height 37
click at [219, 137] on input "Origin *" at bounding box center [235, 142] width 118 height 10
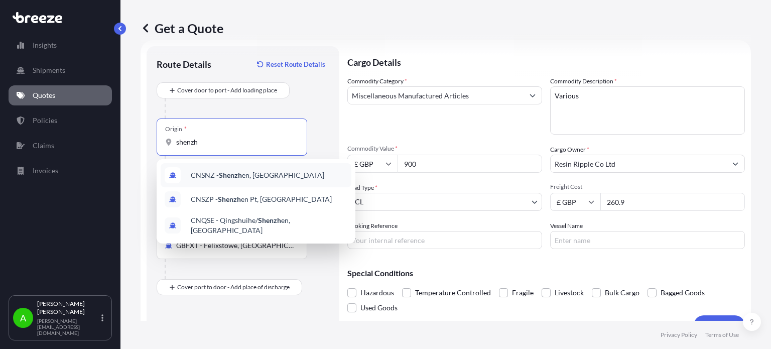
click at [271, 176] on div "CNSNZ - Shenzh en, China" at bounding box center [256, 175] width 191 height 24
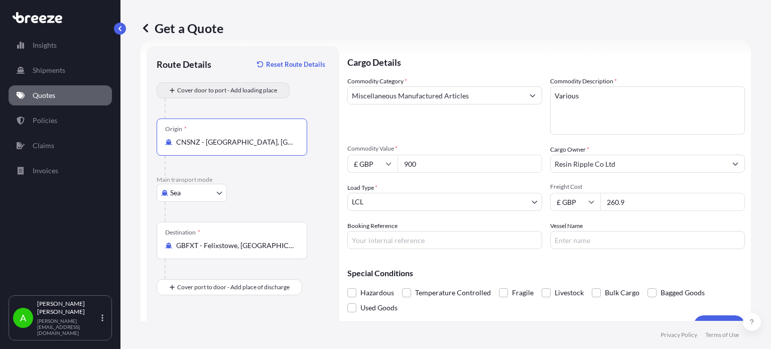
type input "CNSNZ - [GEOGRAPHIC_DATA], [GEOGRAPHIC_DATA]"
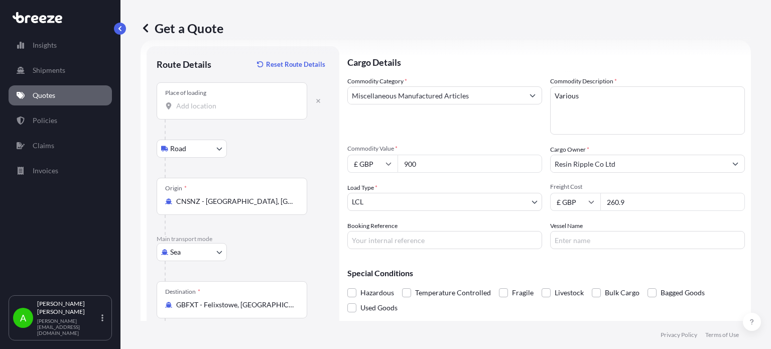
click at [193, 107] on input "Place of loading" at bounding box center [235, 106] width 118 height 10
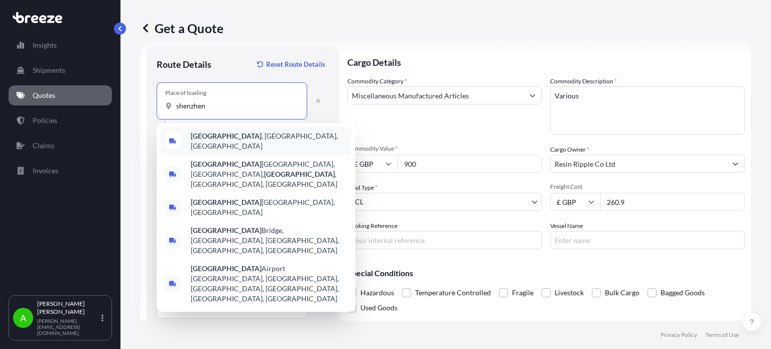
click at [212, 140] on b "[GEOGRAPHIC_DATA]" at bounding box center [226, 135] width 71 height 9
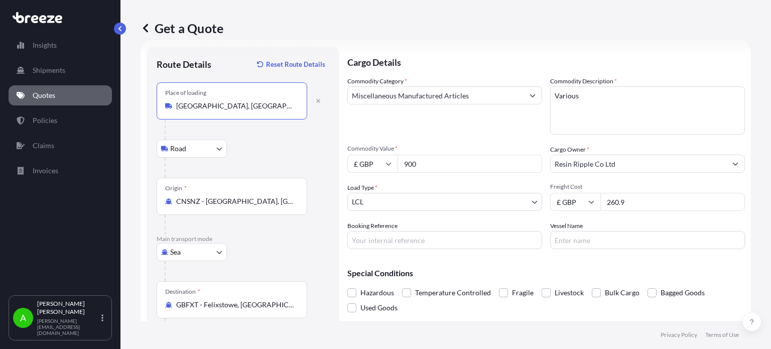
type input "[GEOGRAPHIC_DATA], [GEOGRAPHIC_DATA], [GEOGRAPHIC_DATA]"
click at [267, 144] on div "Road Road Rail" at bounding box center [243, 148] width 173 height 18
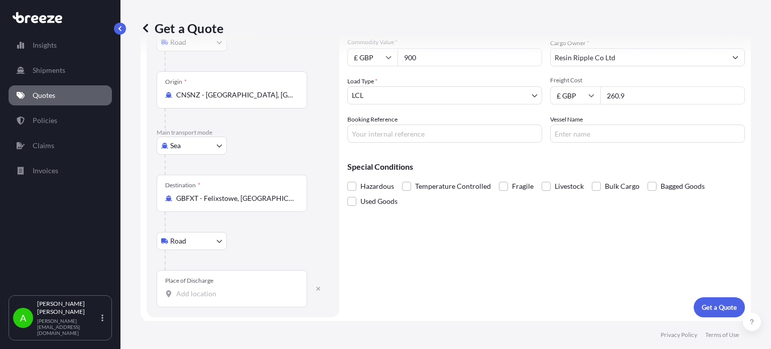
scroll to position [124, 0]
click at [190, 291] on input "Place of Discharge" at bounding box center [235, 292] width 118 height 10
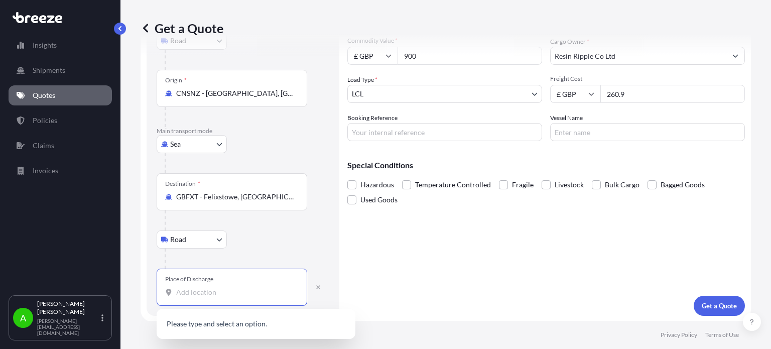
paste input "OL7 9BY"
click at [272, 328] on span "Elgin Street, Ashton-under-Lyne OL7 9BY , UK" at bounding box center [269, 332] width 157 height 30
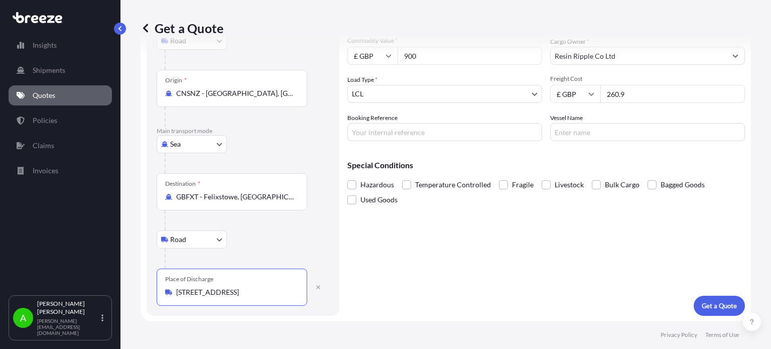
type input "Elgin Street, Ashton-under-Lyne OL7 9BY, UK"
click at [293, 252] on div at bounding box center [247, 258] width 165 height 20
click at [710, 304] on p "Get a Quote" at bounding box center [718, 305] width 35 height 10
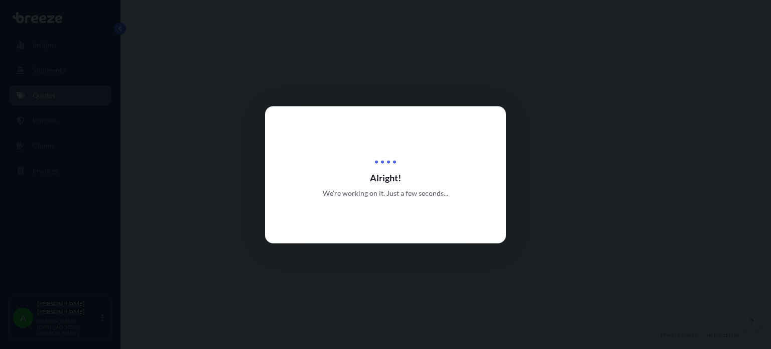
select select "Road"
select select "Sea"
select select "Road"
select select "1"
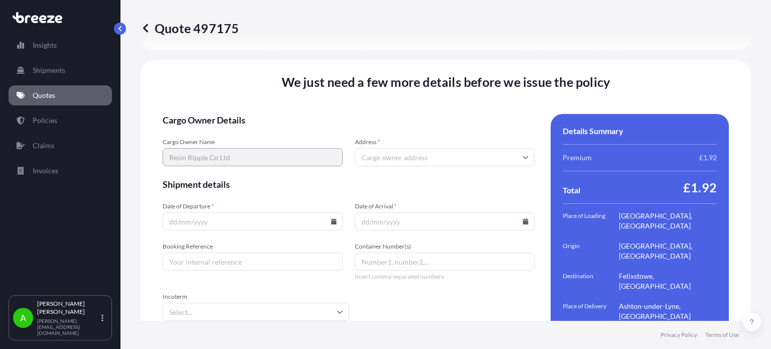
scroll to position [1418, 0]
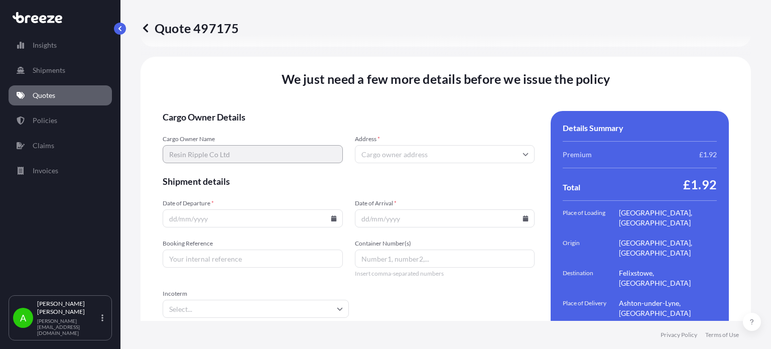
click at [374, 145] on input "Address *" at bounding box center [445, 154] width 180 height 18
paste input "OL7 9BY"
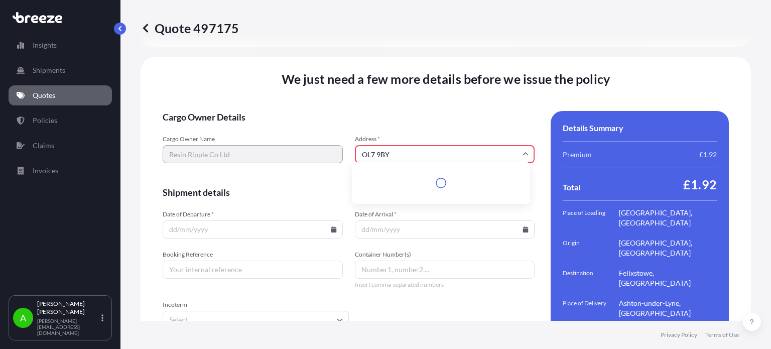
scroll to position [1429, 0]
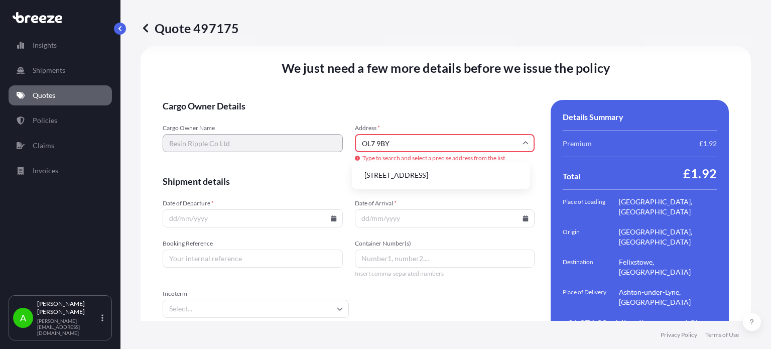
click at [413, 174] on li "Elgin Street, Ashton-under-Lyne OL7 9BY, UK" at bounding box center [441, 175] width 170 height 19
type input "Elgin St., Ashton-under-Lyne OL7 9BY, UK"
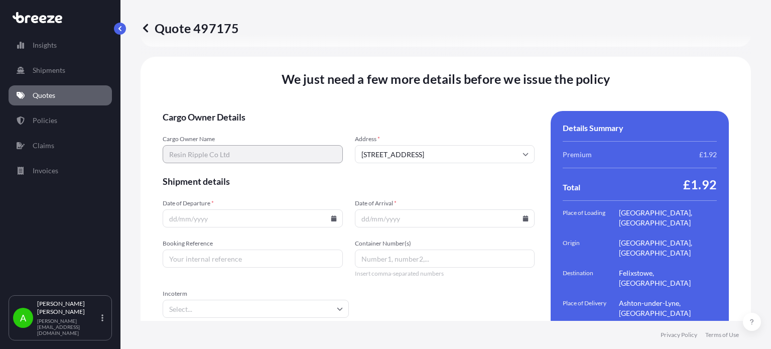
click at [332, 215] on icon at bounding box center [334, 218] width 6 height 6
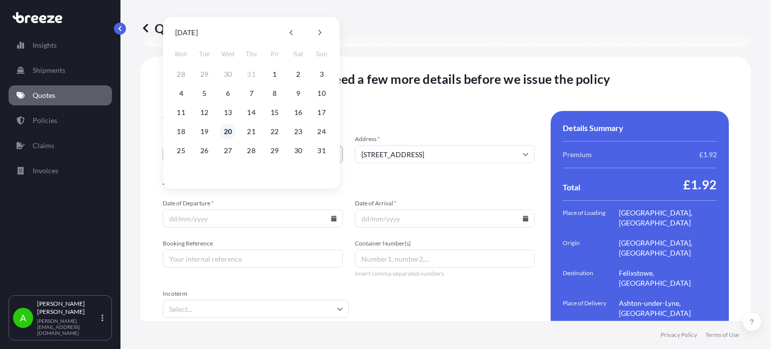
click at [227, 132] on button "20" at bounding box center [228, 131] width 16 height 16
type input "[DATE]"
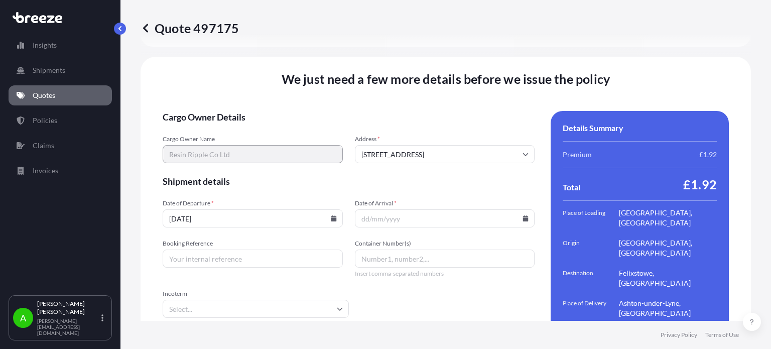
click at [291, 175] on span "Shipment details" at bounding box center [349, 181] width 372 height 12
click at [523, 215] on icon at bounding box center [526, 218] width 6 height 6
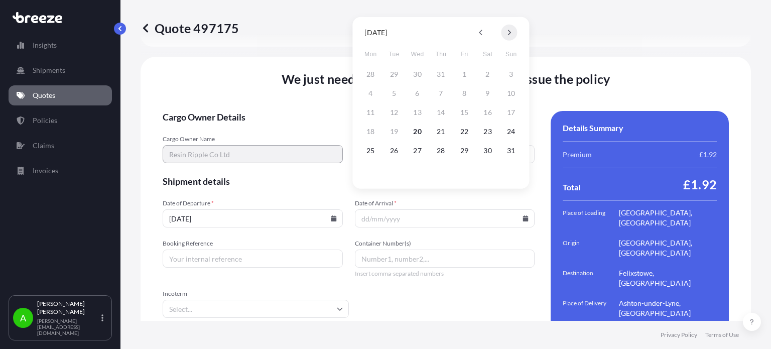
click at [508, 29] on button at bounding box center [509, 33] width 16 height 16
click at [371, 149] on button "27" at bounding box center [370, 150] width 16 height 16
type input "27/10/2025"
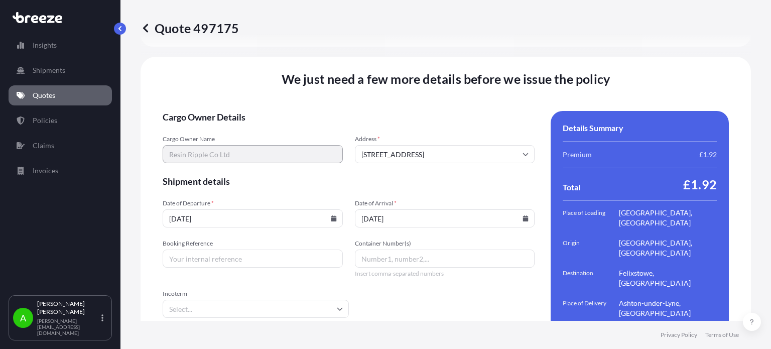
click at [384, 175] on span "Shipment details" at bounding box center [349, 181] width 372 height 12
click at [194, 249] on input "Booking Reference" at bounding box center [253, 258] width 180 height 18
paste input "PRU-94846"
type input "PRU-94846"
click at [273, 272] on form "Cargo Owner Details Cargo Owner Name Resin Ripple Co Ltd Address * Elgin St., A…" at bounding box center [349, 235] width 372 height 249
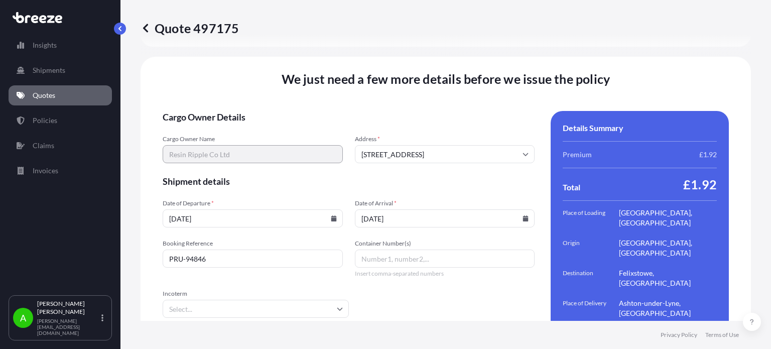
scroll to position [1440, 0]
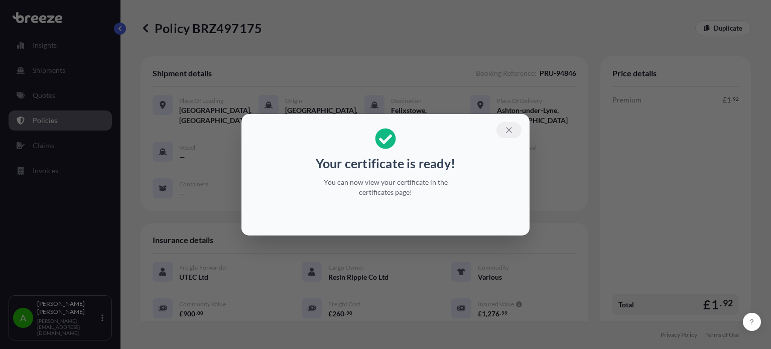
click at [507, 130] on icon "button" at bounding box center [508, 129] width 9 height 9
